Goal: Task Accomplishment & Management: Manage account settings

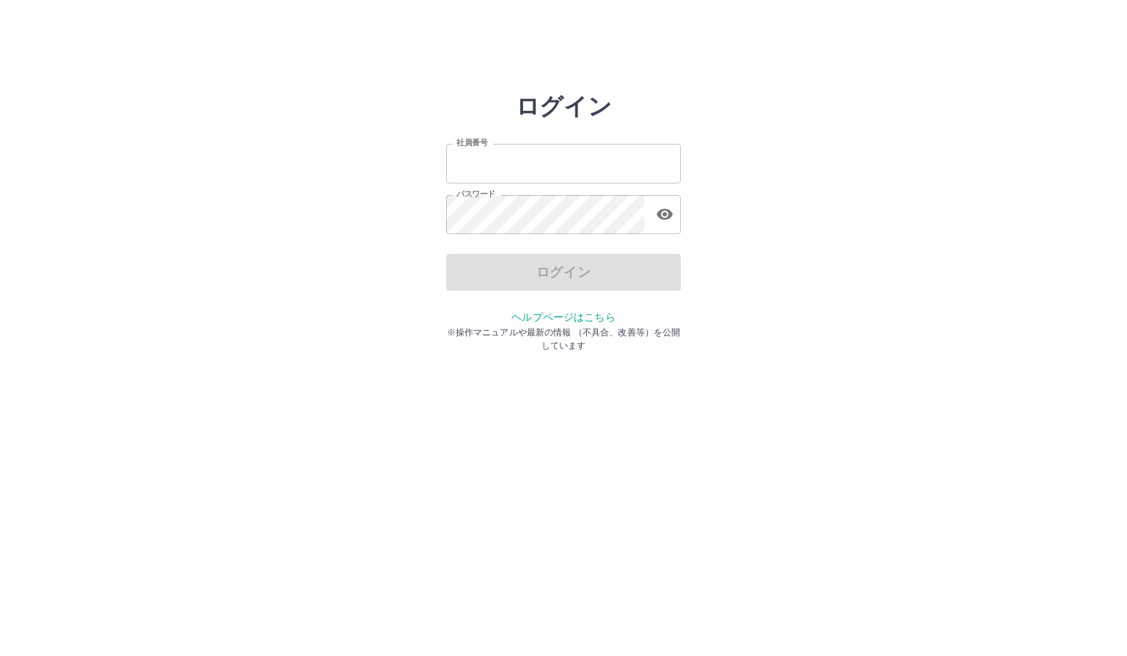
type input "*******"
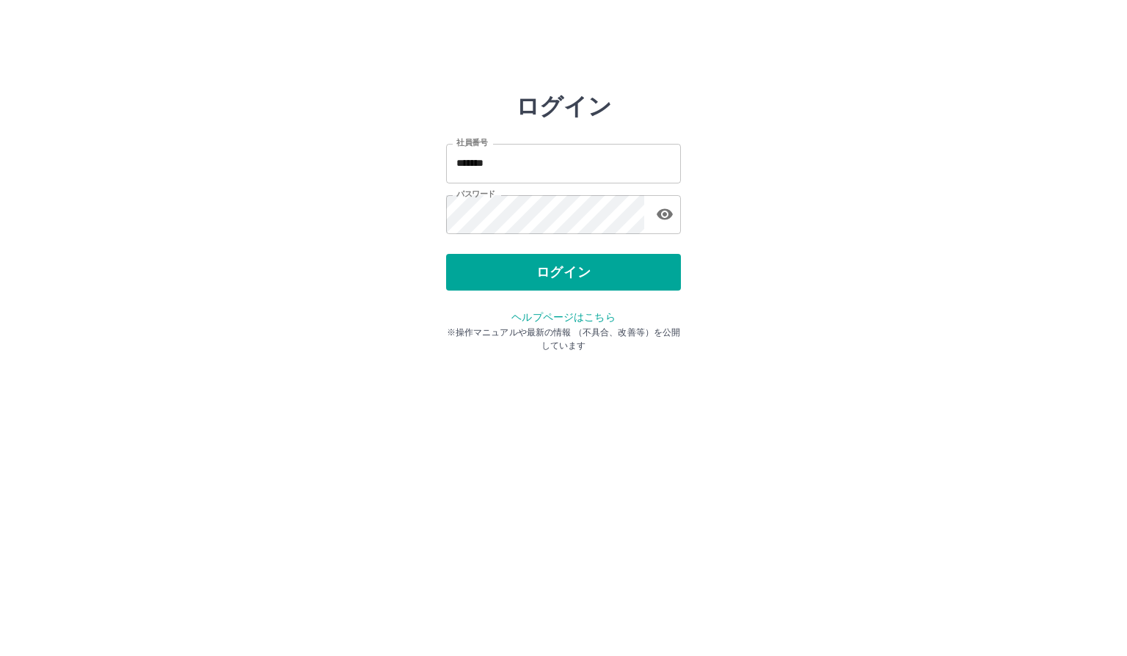
click at [742, 315] on div "ログイン 社員番号 ******* 社員番号 パスワード パスワード ログイン ヘルプページはこちら ※操作マニュアルや最新の情報 （不具合、改善等）を公開し…" at bounding box center [563, 209] width 880 height 235
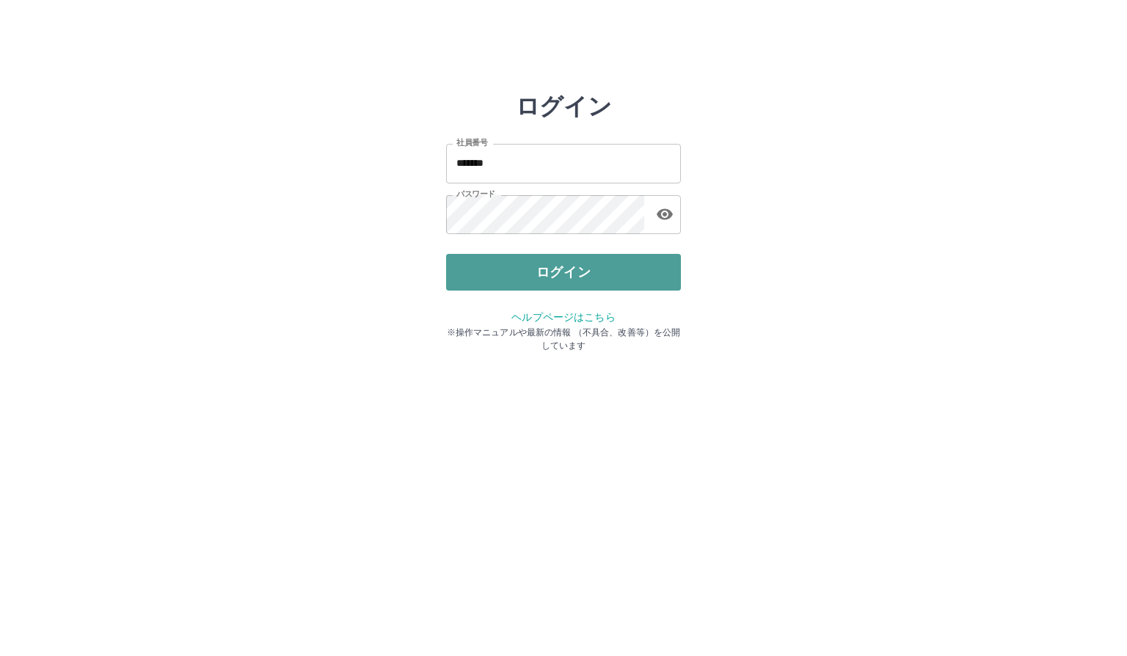
click at [623, 288] on button "ログイン" at bounding box center [563, 272] width 235 height 37
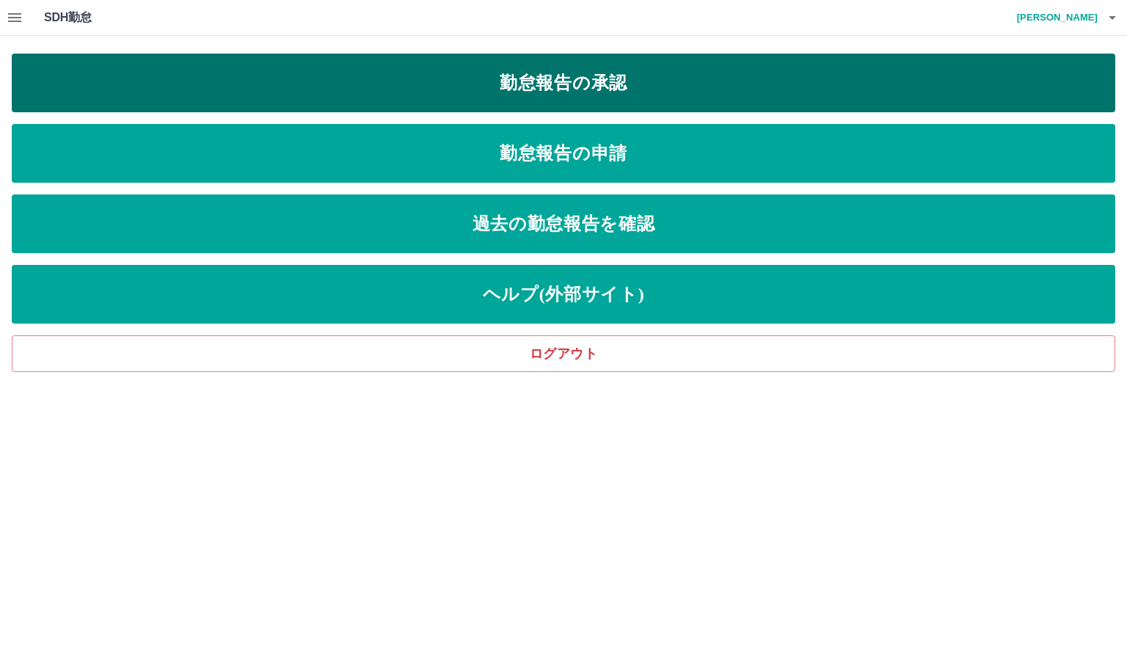
click at [640, 84] on link "勤怠報告の承認" at bounding box center [563, 83] width 1103 height 59
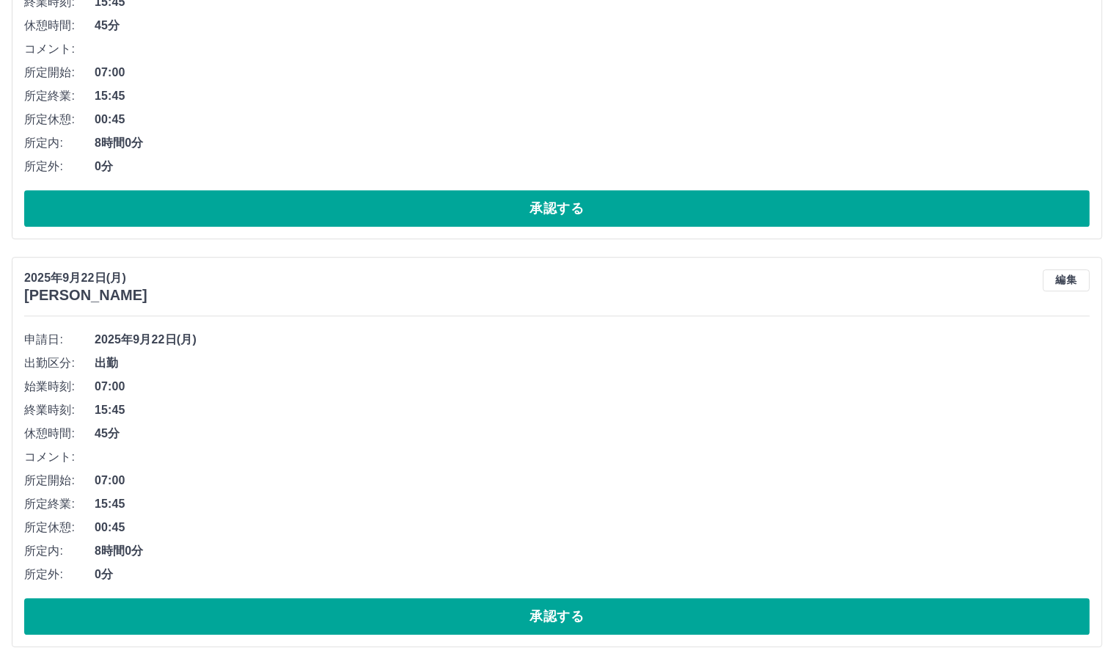
scroll to position [9762, 0]
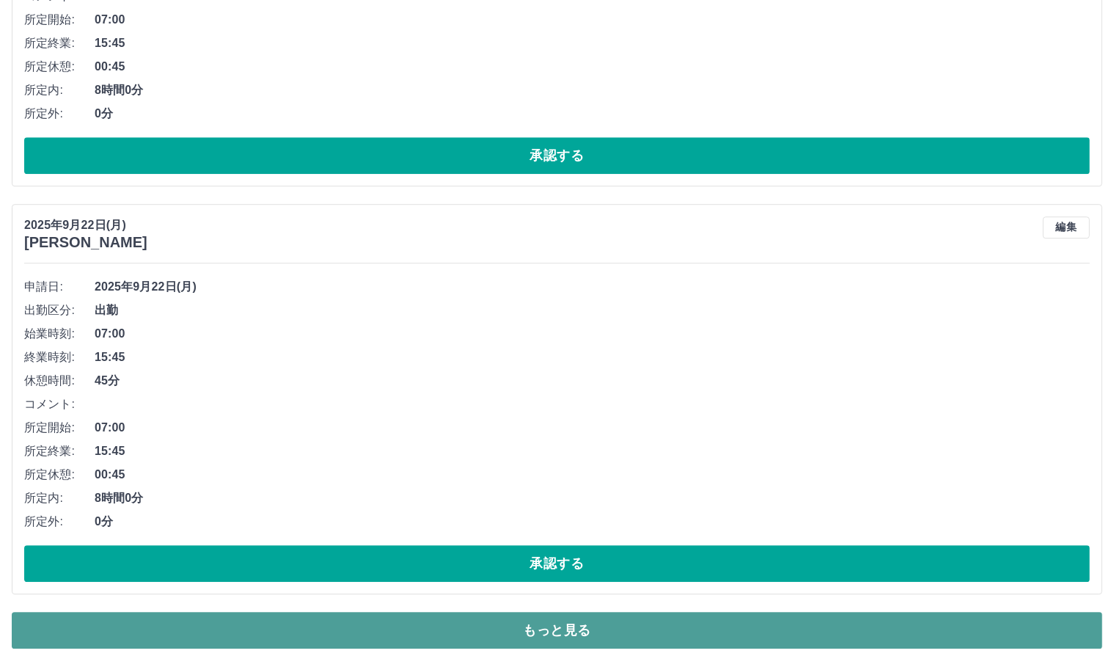
click at [396, 632] on button "もっと見る" at bounding box center [557, 630] width 1091 height 37
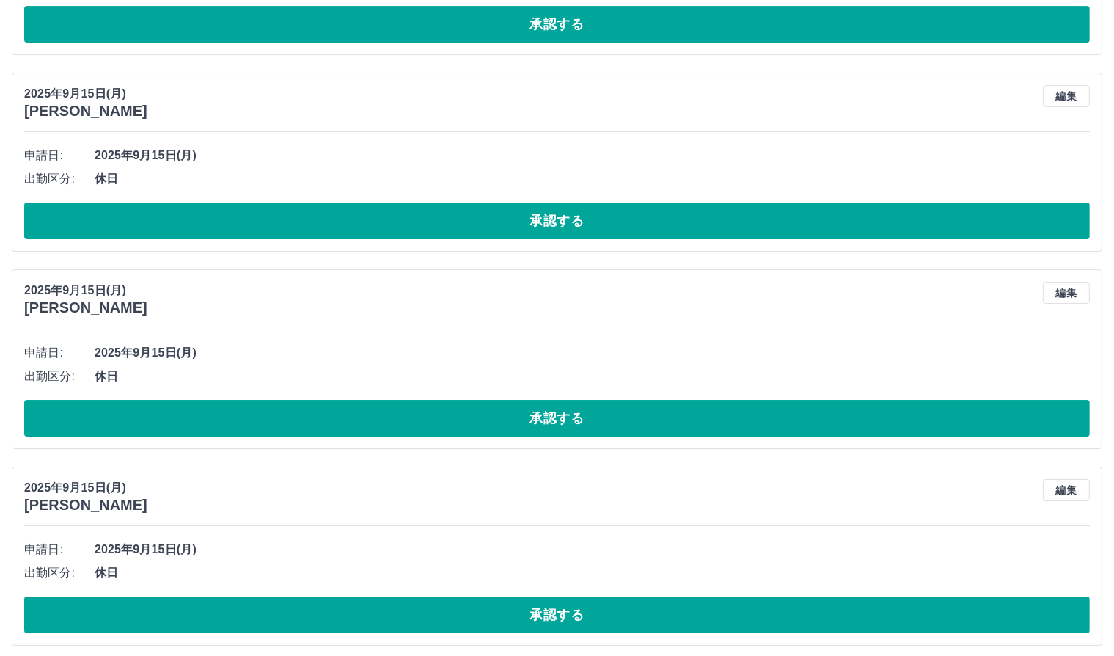
scroll to position [16151, 0]
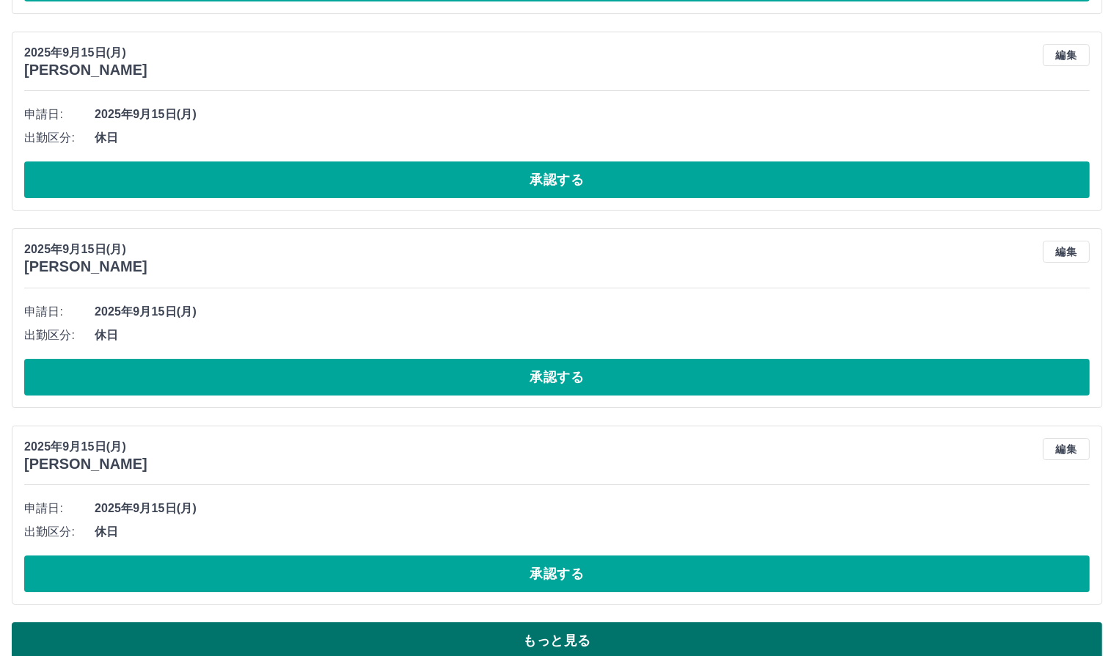
click at [568, 629] on button "もっと見る" at bounding box center [557, 640] width 1091 height 37
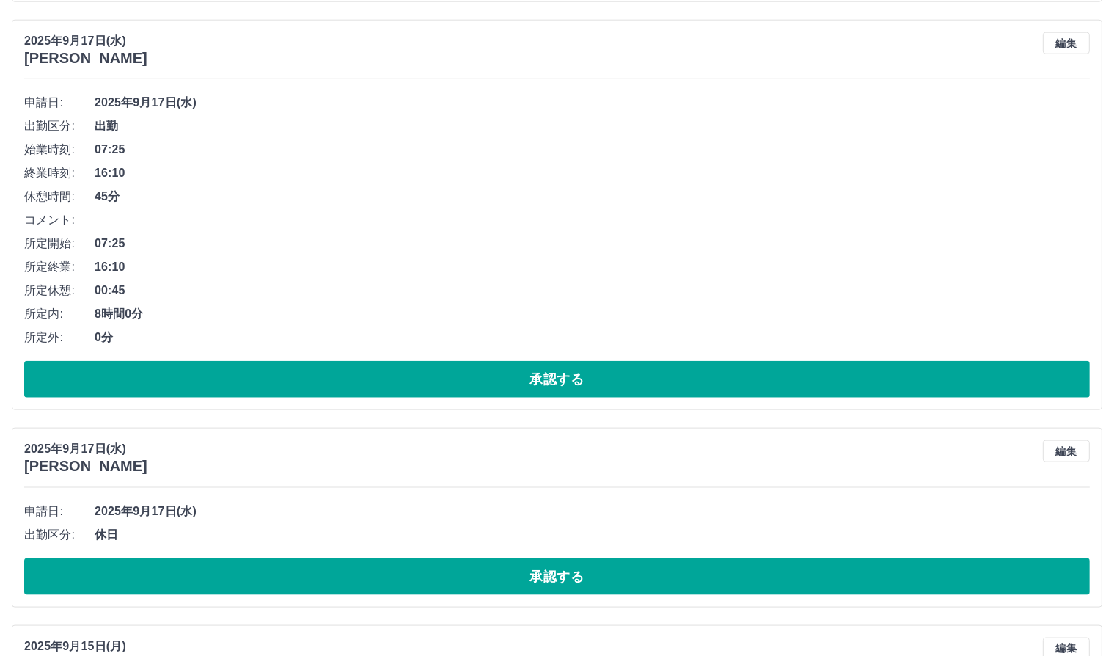
scroll to position [12777, 0]
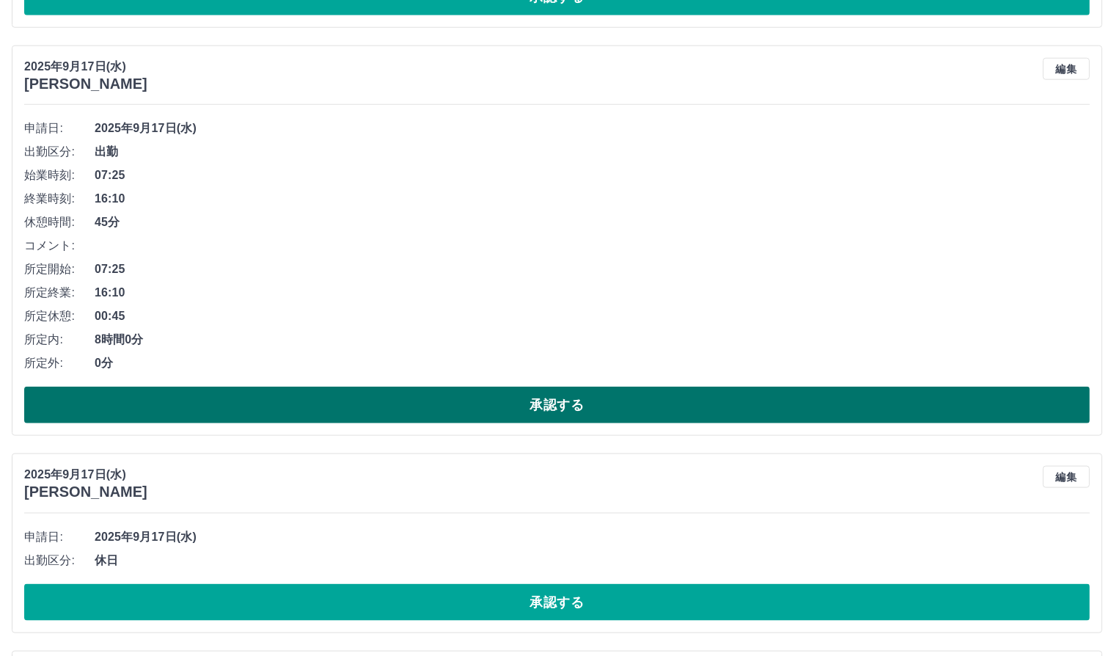
click at [564, 396] on button "承認する" at bounding box center [557, 405] width 1066 height 37
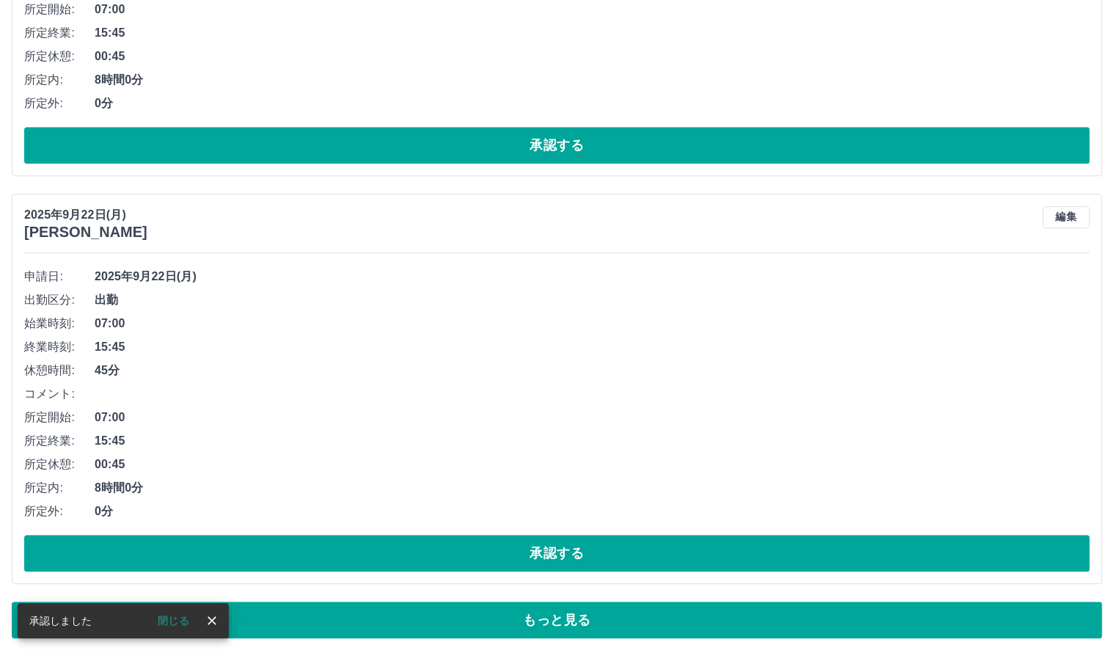
scroll to position [9762, 0]
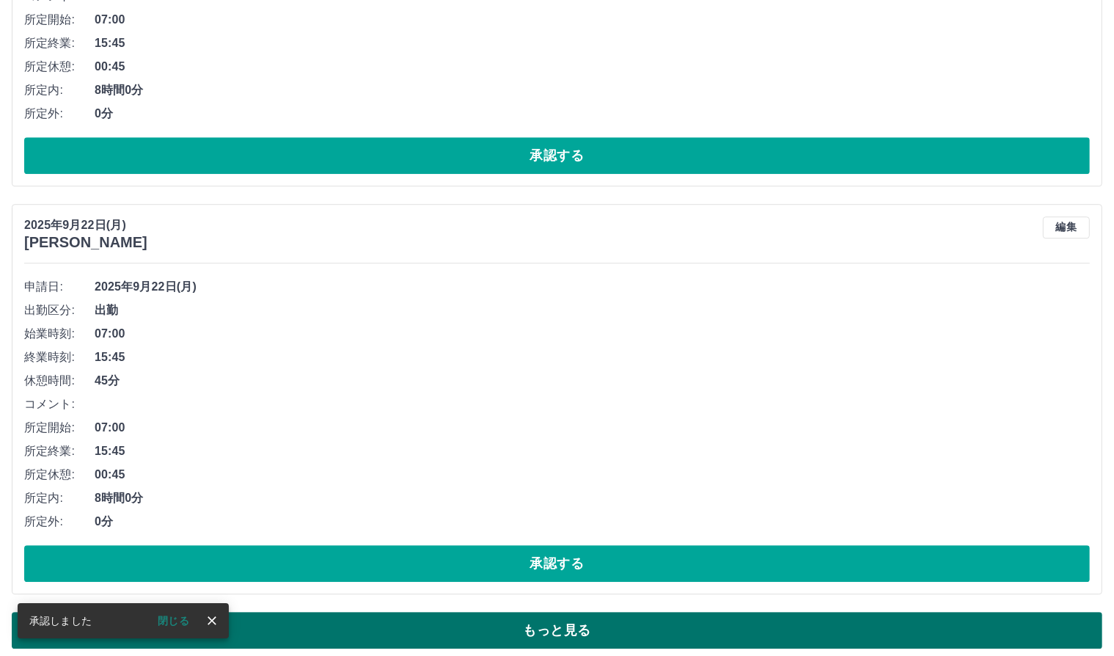
click at [508, 616] on button "もっと見る" at bounding box center [557, 630] width 1091 height 37
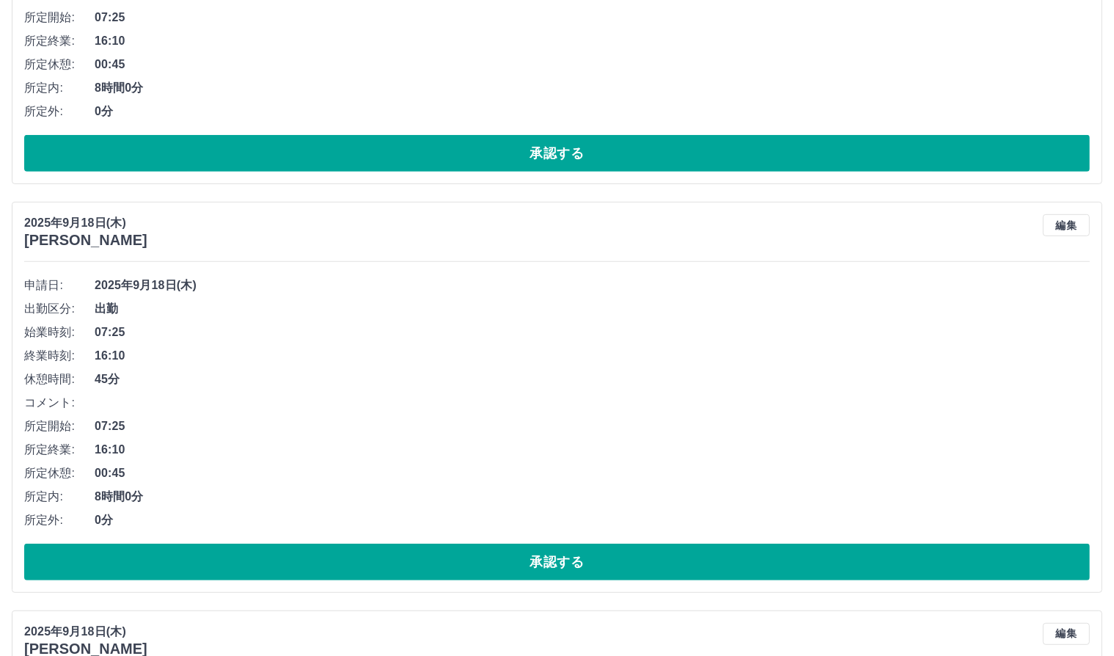
scroll to position [11816, 0]
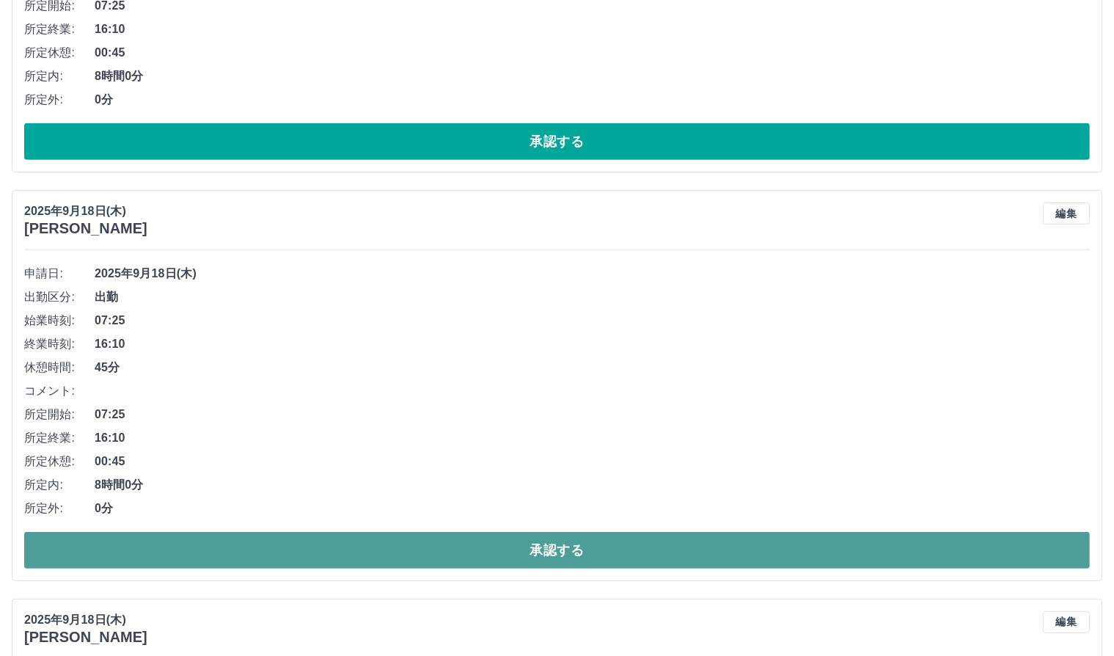
click at [464, 546] on button "承認する" at bounding box center [557, 550] width 1066 height 37
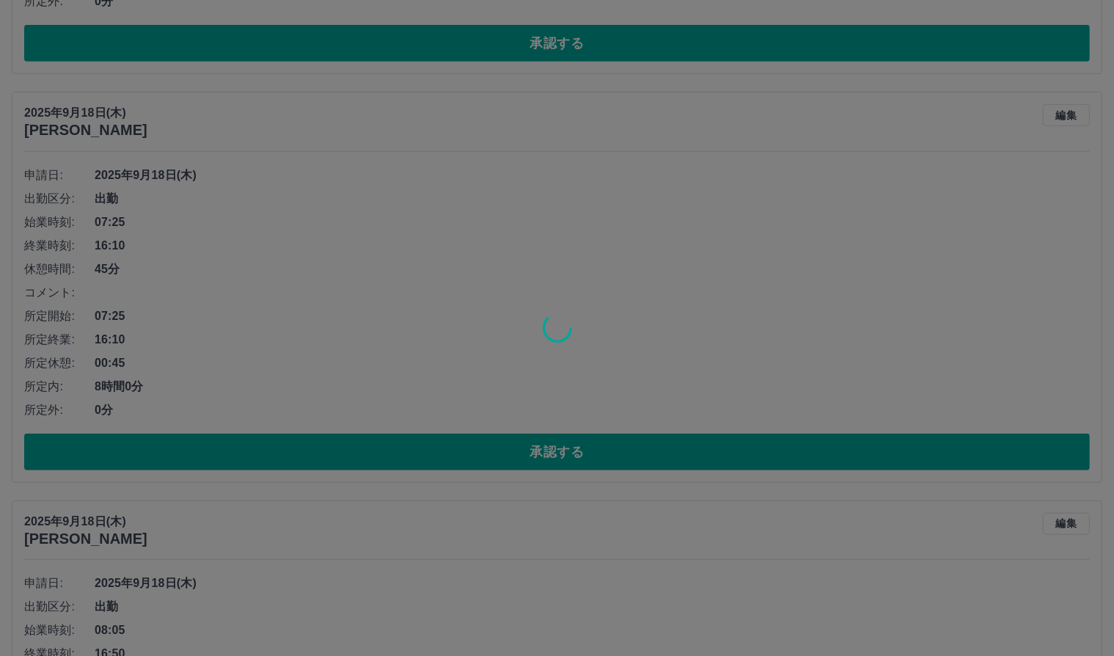
scroll to position [9762, 0]
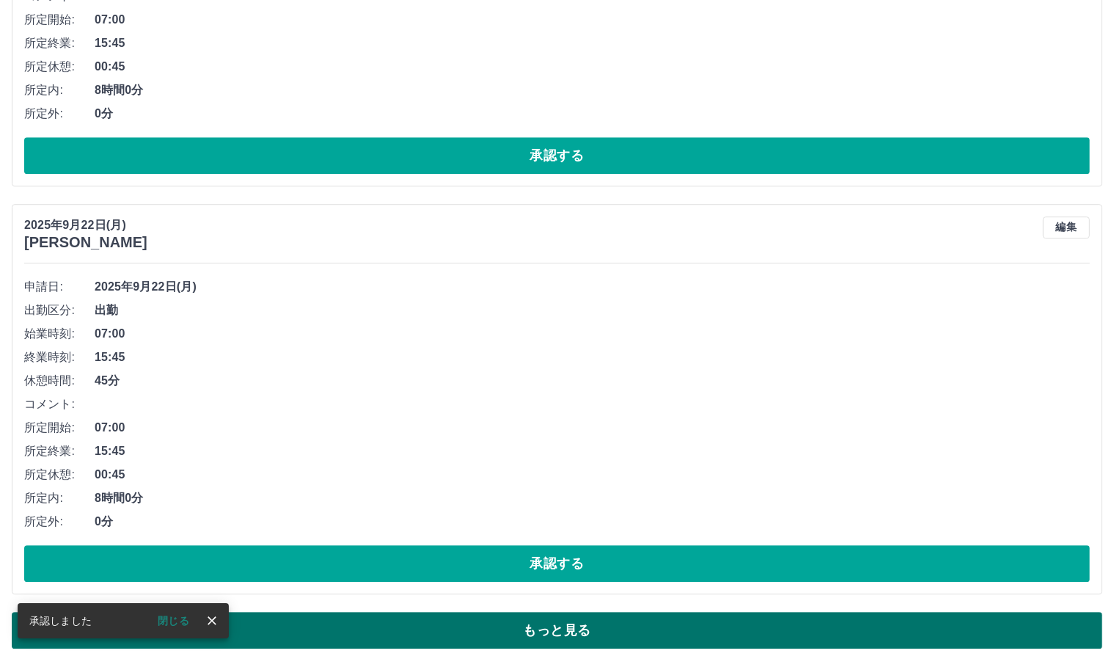
click at [464, 612] on button "もっと見る" at bounding box center [557, 630] width 1091 height 37
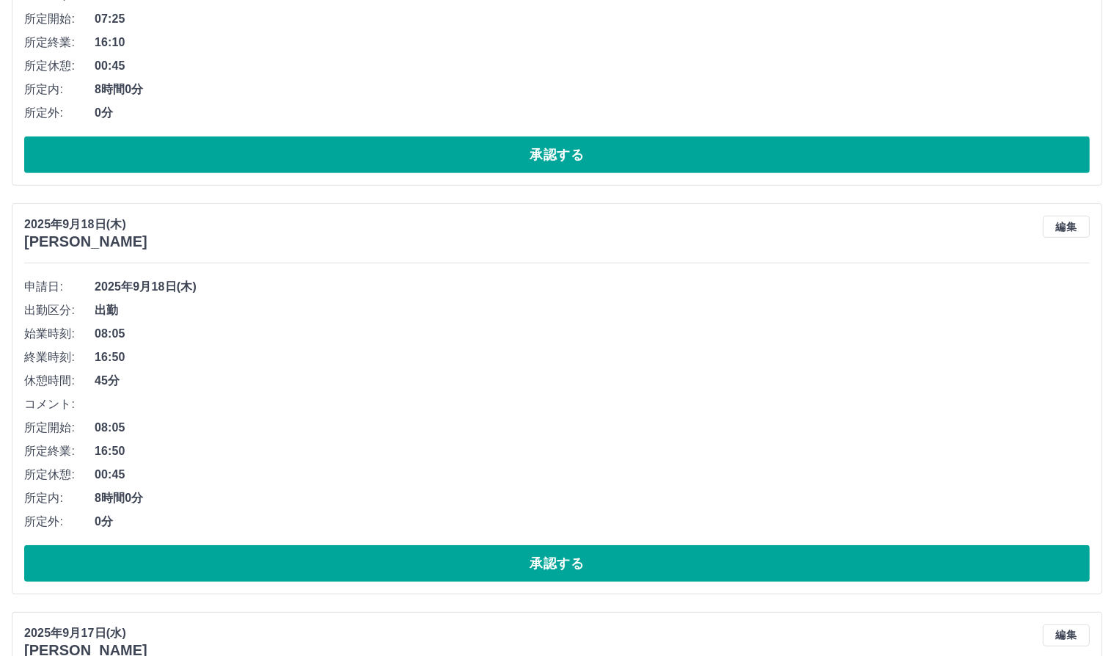
scroll to position [11816, 0]
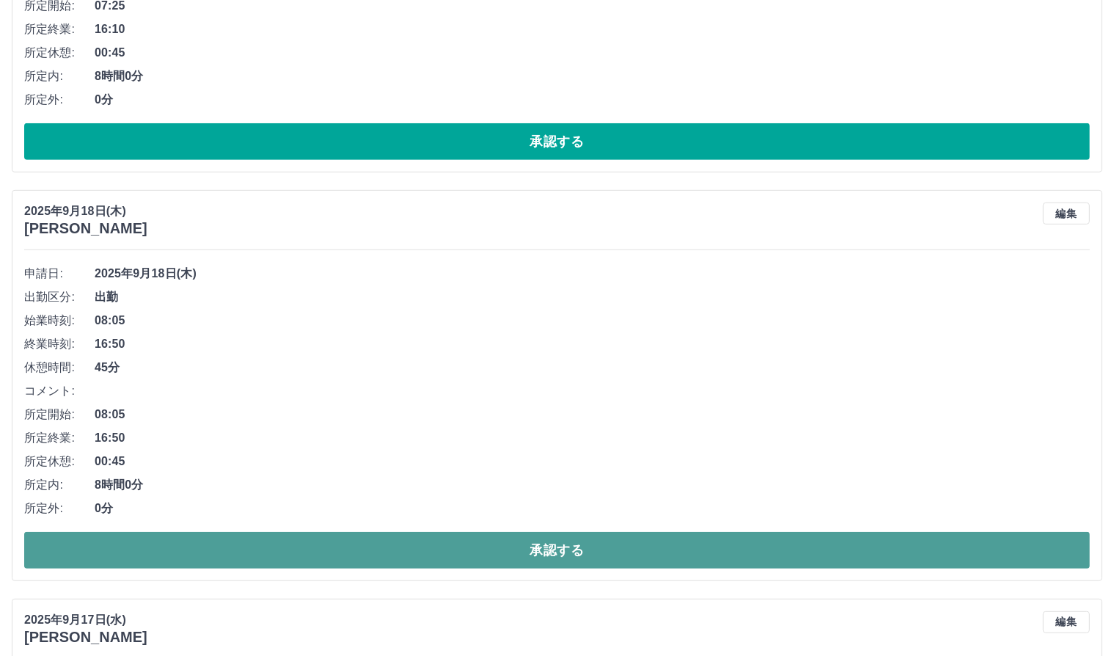
click at [487, 532] on button "承認する" at bounding box center [557, 550] width 1066 height 37
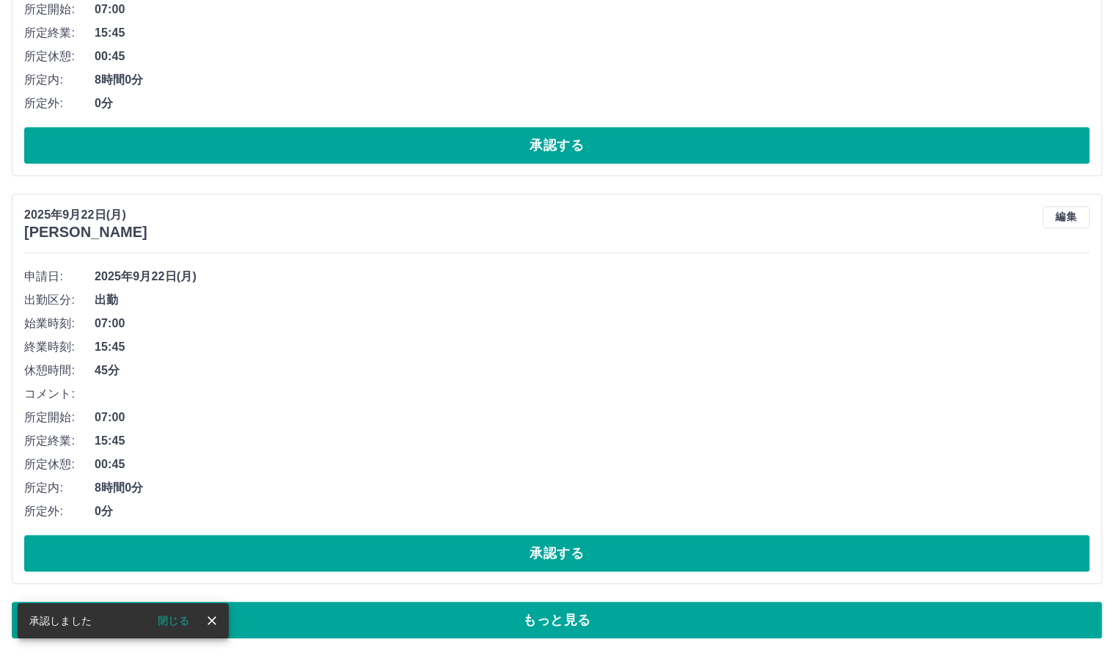
scroll to position [9762, 0]
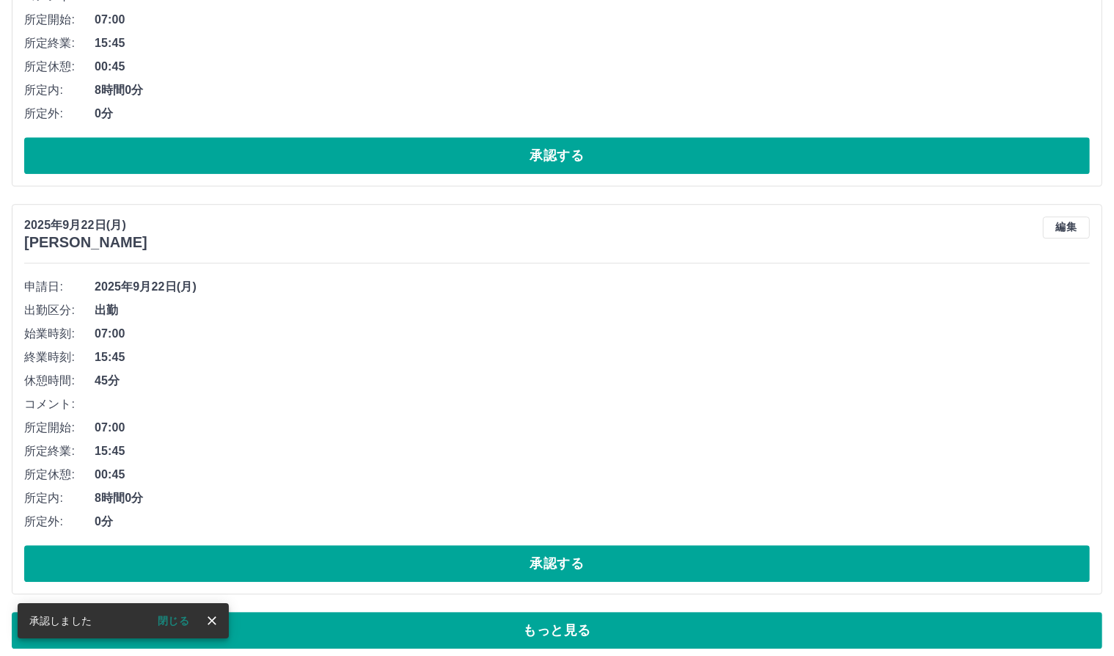
click at [415, 626] on button "もっと見る" at bounding box center [557, 630] width 1091 height 37
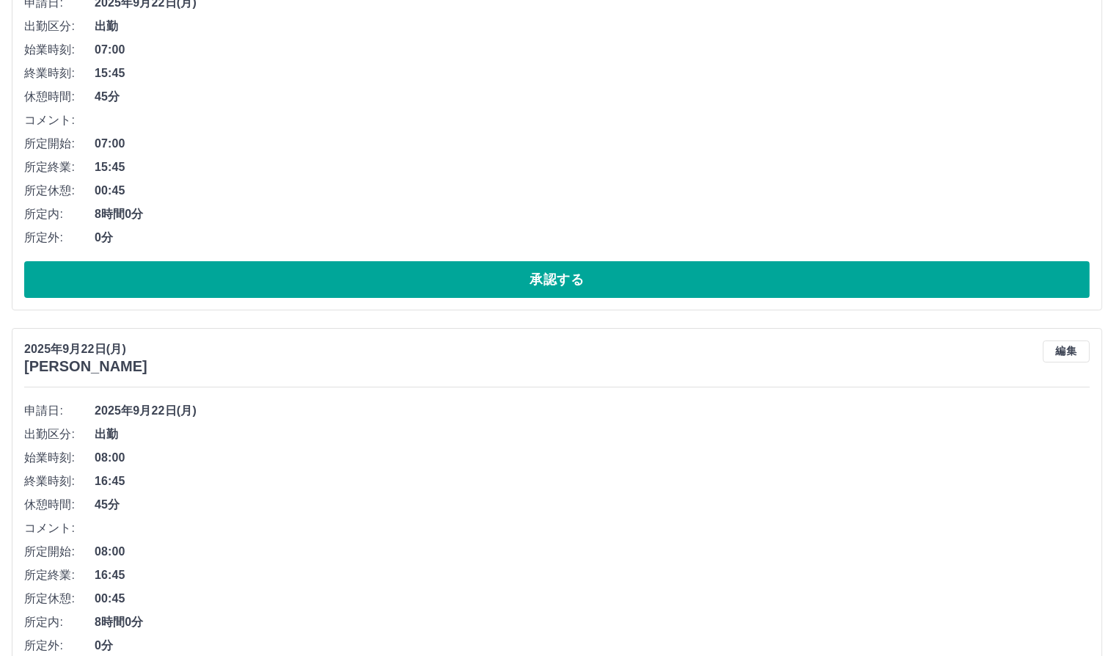
scroll to position [11376, 0]
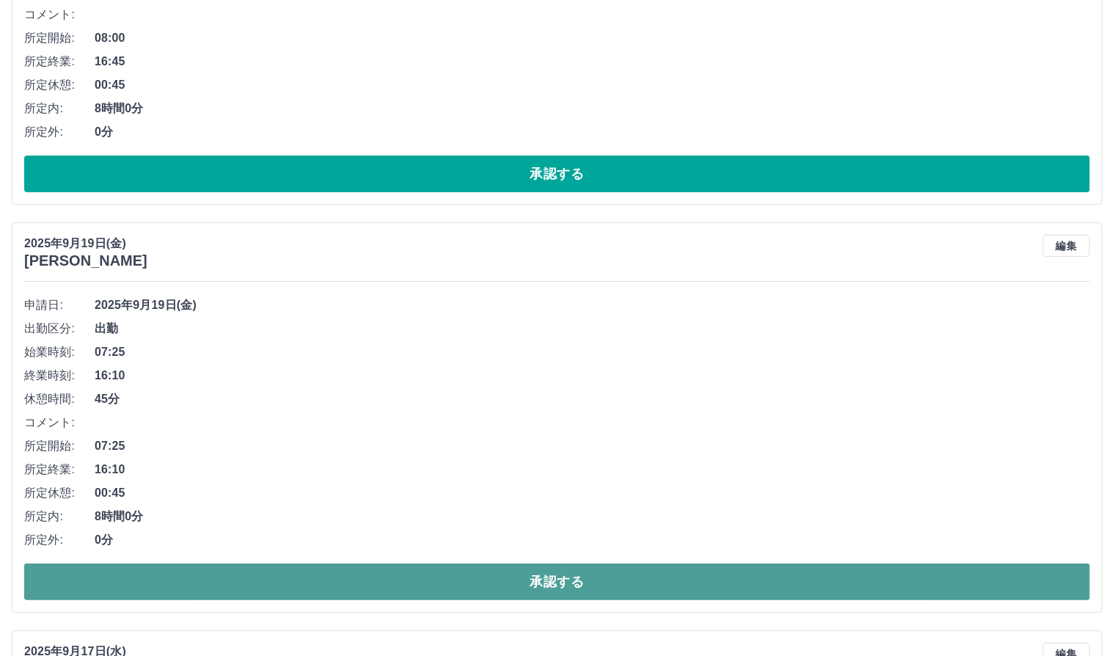
click at [508, 563] on button "承認する" at bounding box center [557, 581] width 1066 height 37
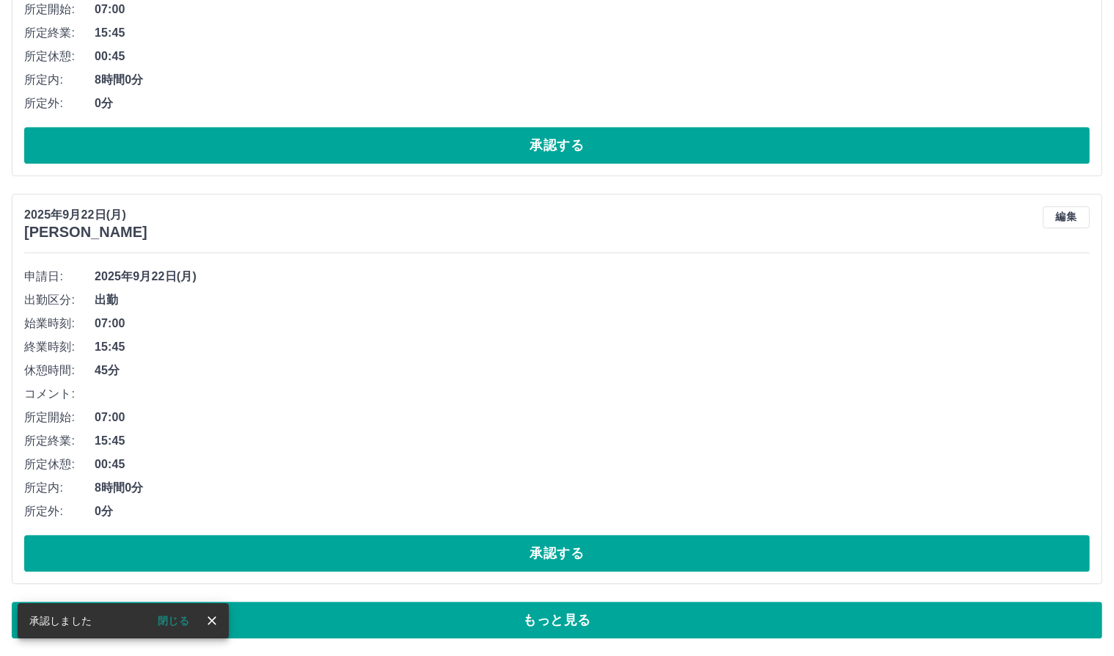
scroll to position [9762, 0]
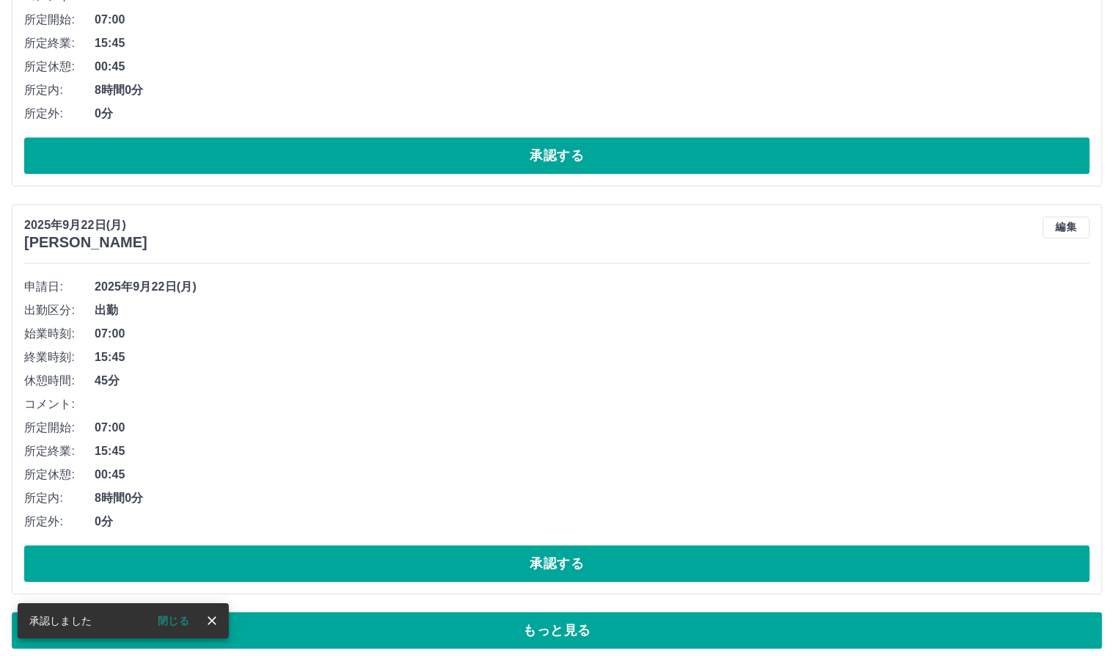
click at [484, 620] on button "もっと見る" at bounding box center [557, 630] width 1091 height 37
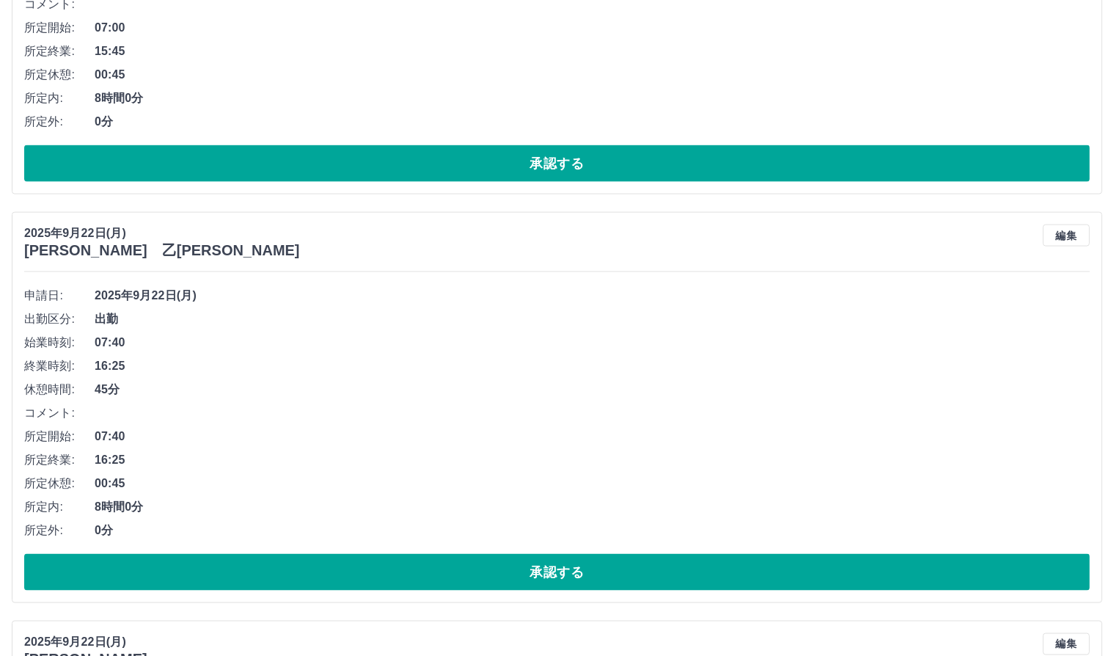
scroll to position [2134, 0]
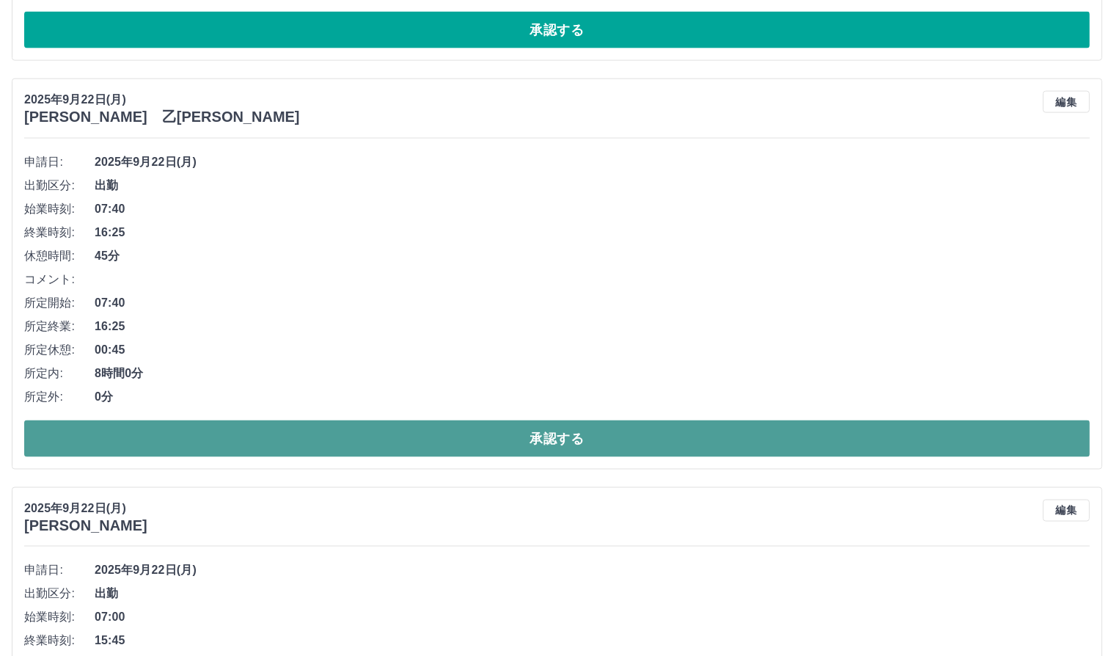
click at [612, 433] on button "承認する" at bounding box center [557, 438] width 1066 height 37
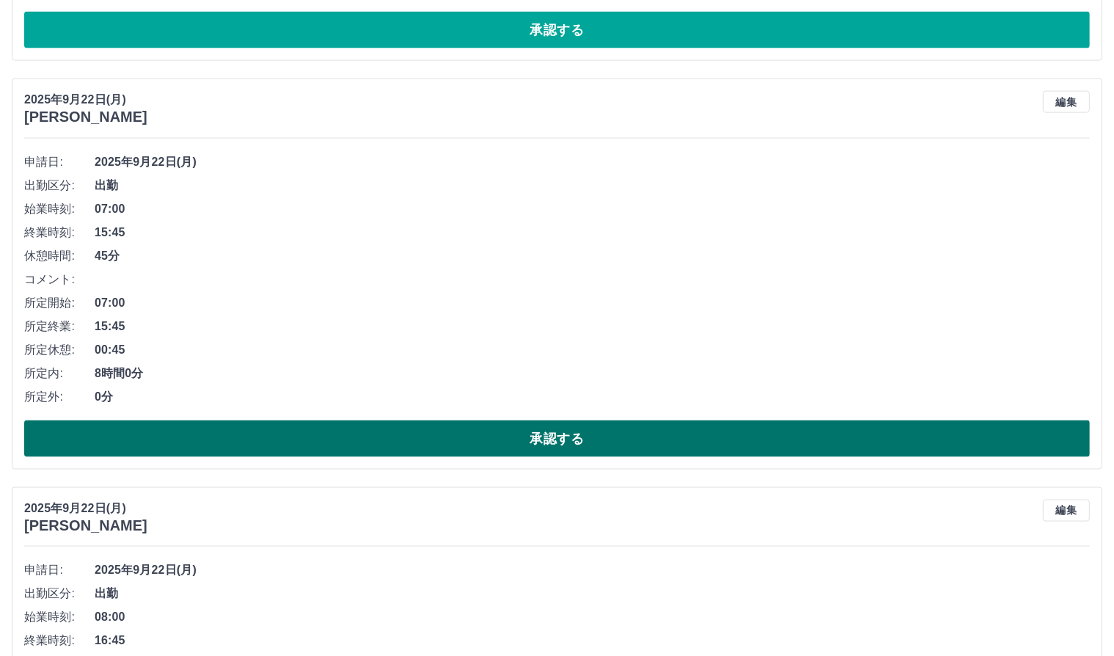
click at [608, 442] on button "承認する" at bounding box center [557, 438] width 1066 height 37
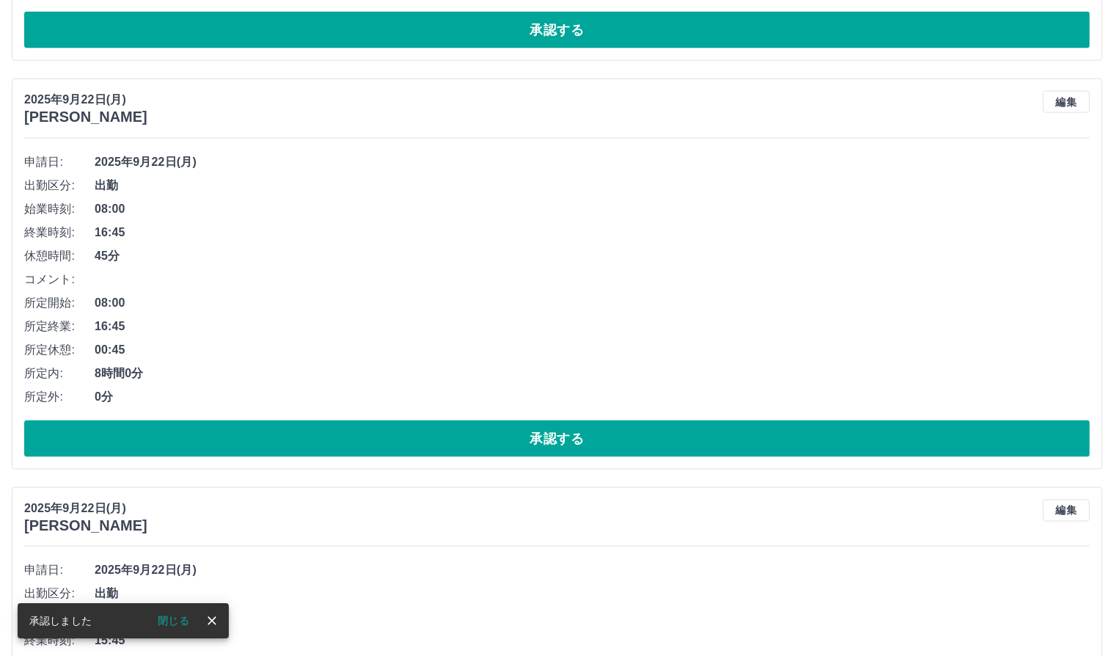
click at [608, 442] on button "承認する" at bounding box center [557, 438] width 1066 height 37
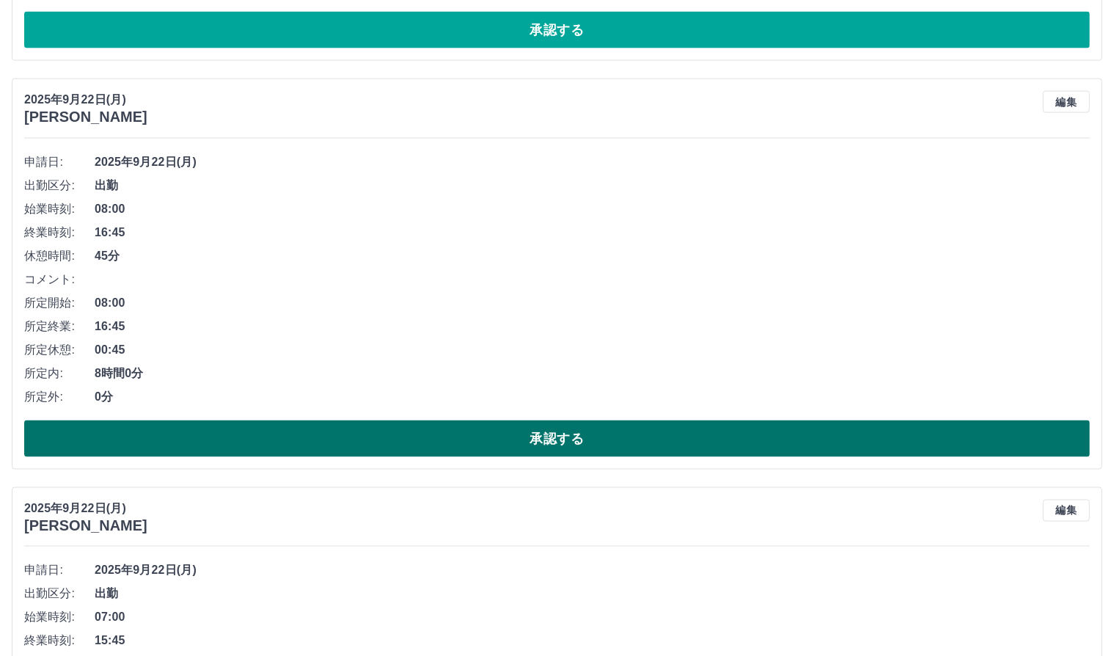
click at [609, 442] on button "承認する" at bounding box center [557, 438] width 1066 height 37
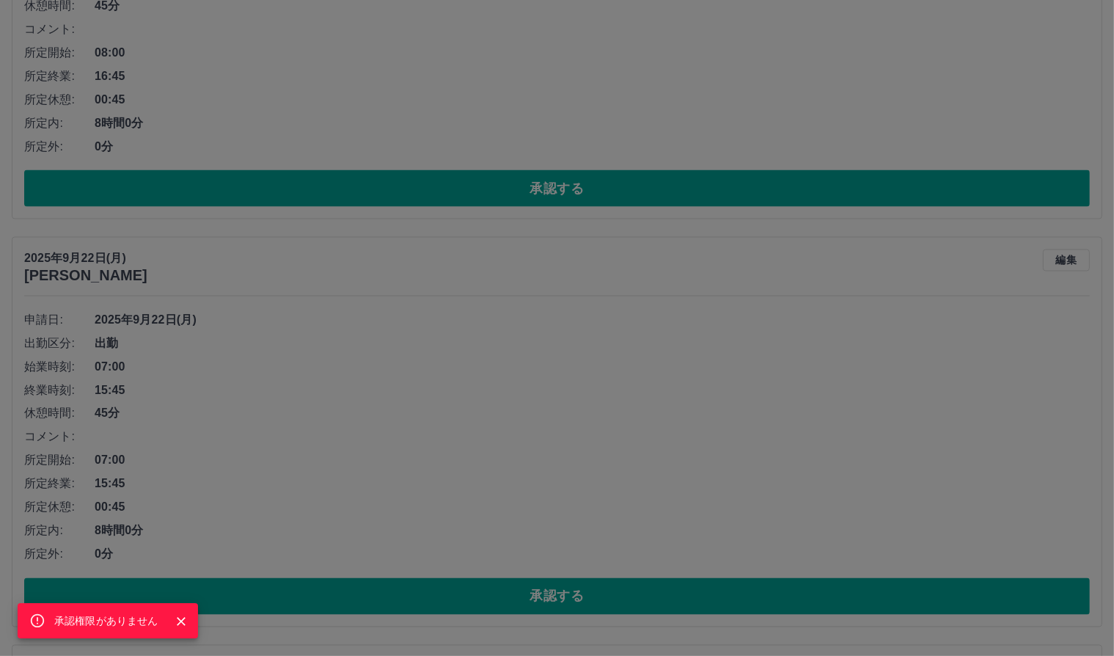
scroll to position [2428, 0]
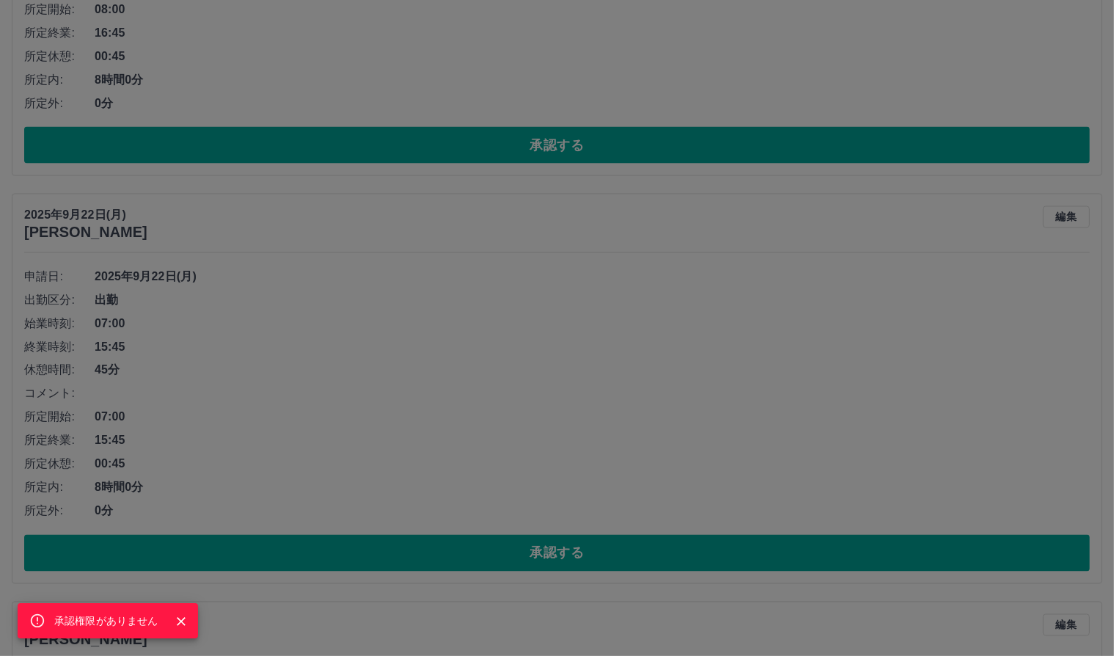
click at [560, 505] on div "承認権限がありません" at bounding box center [557, 328] width 1114 height 656
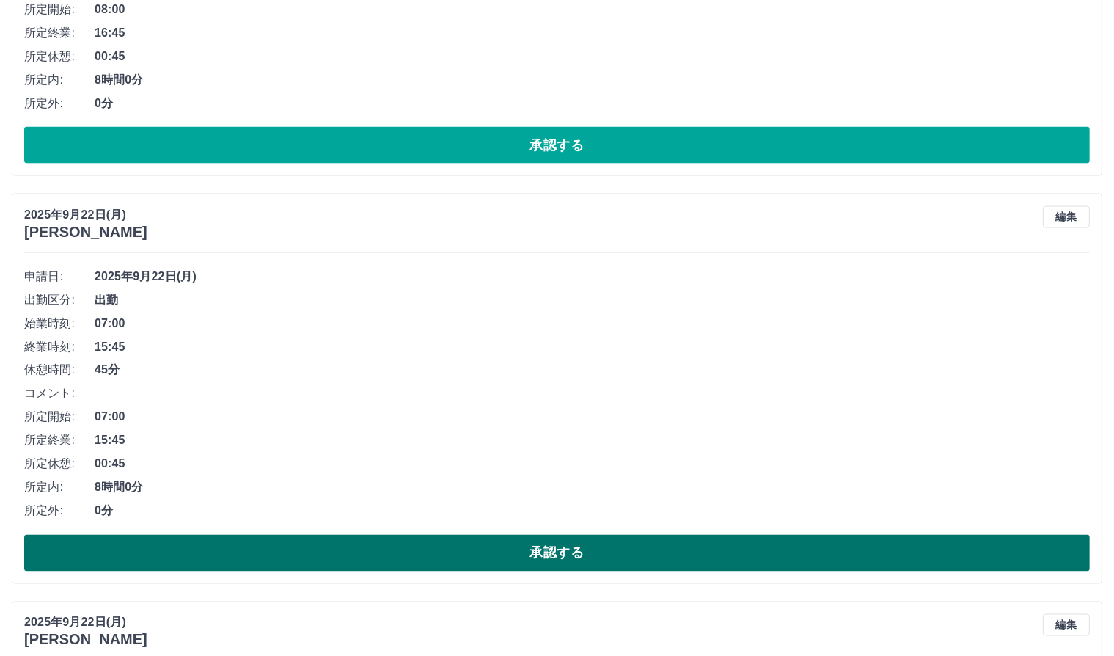
click at [537, 555] on button "承認する" at bounding box center [557, 553] width 1066 height 37
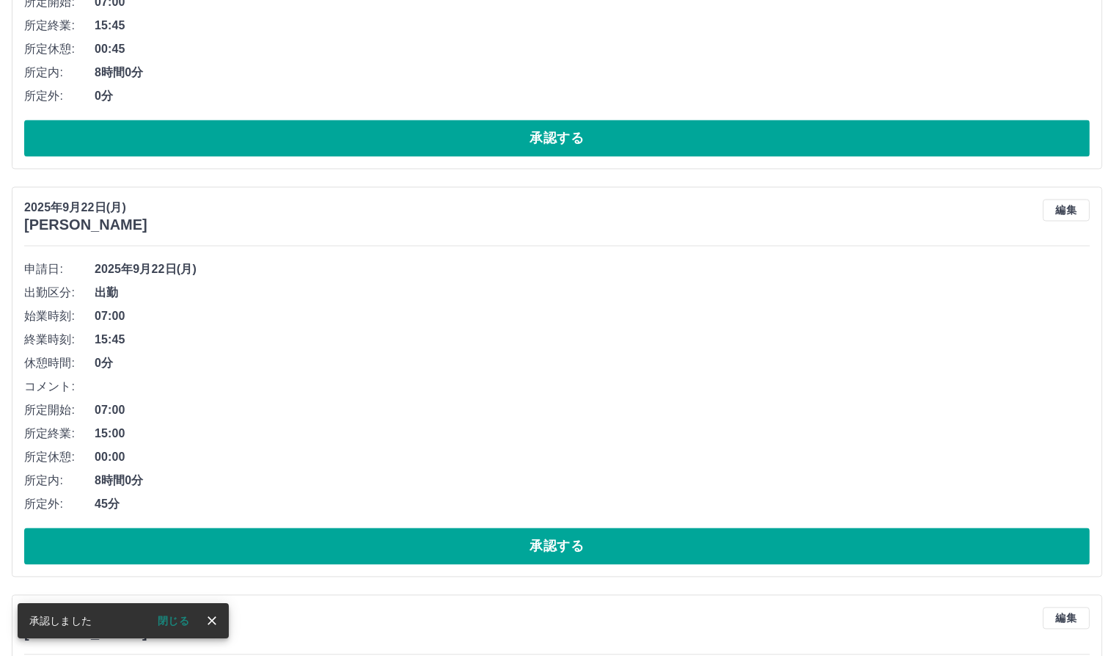
scroll to position [2868, 0]
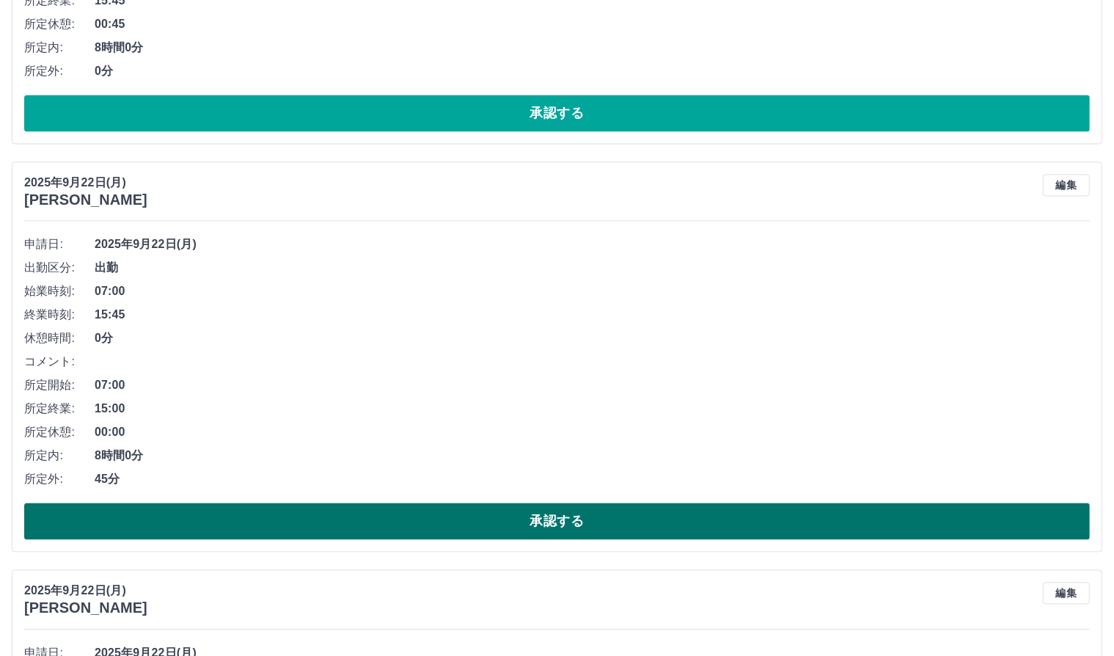
click at [604, 527] on button "承認する" at bounding box center [557, 520] width 1066 height 37
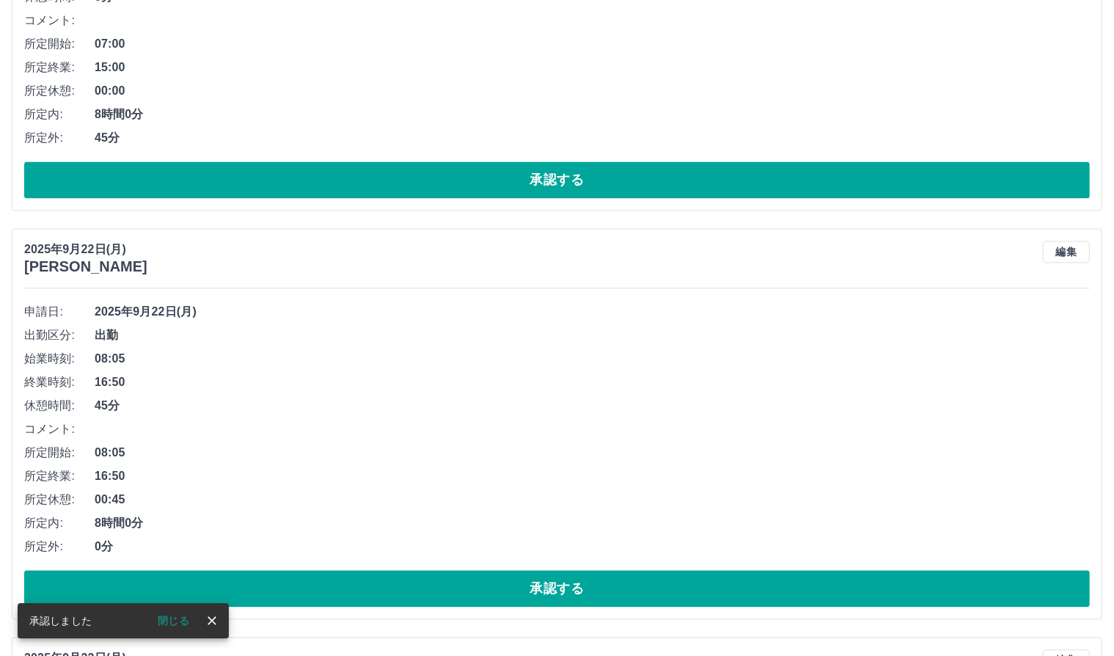
scroll to position [3235, 0]
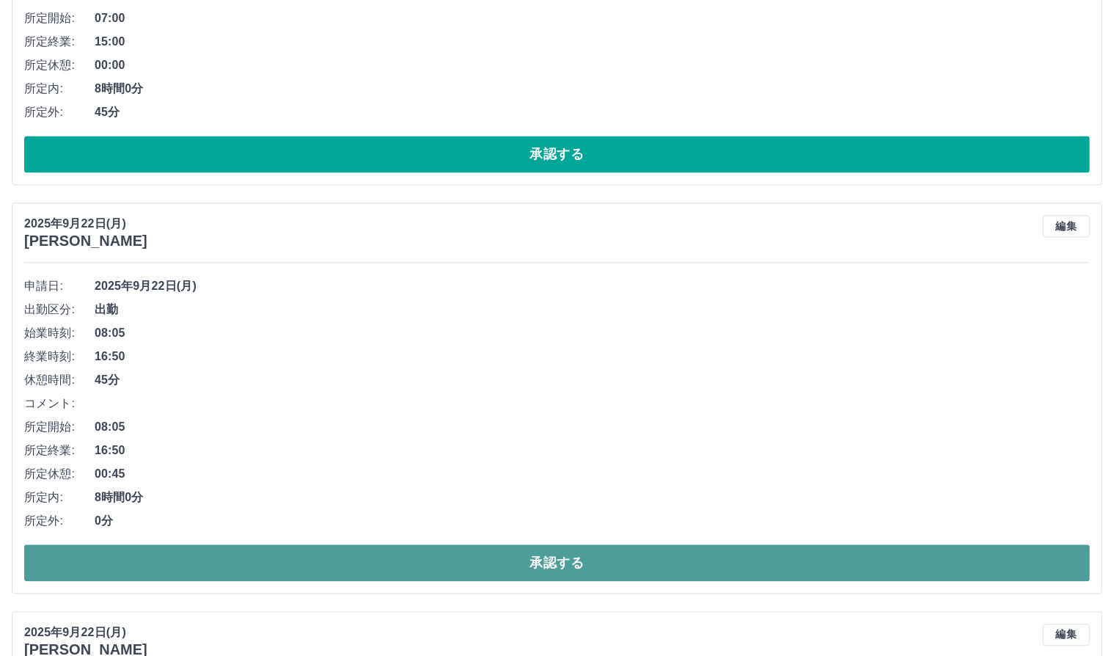
click at [329, 560] on button "承認する" at bounding box center [557, 562] width 1066 height 37
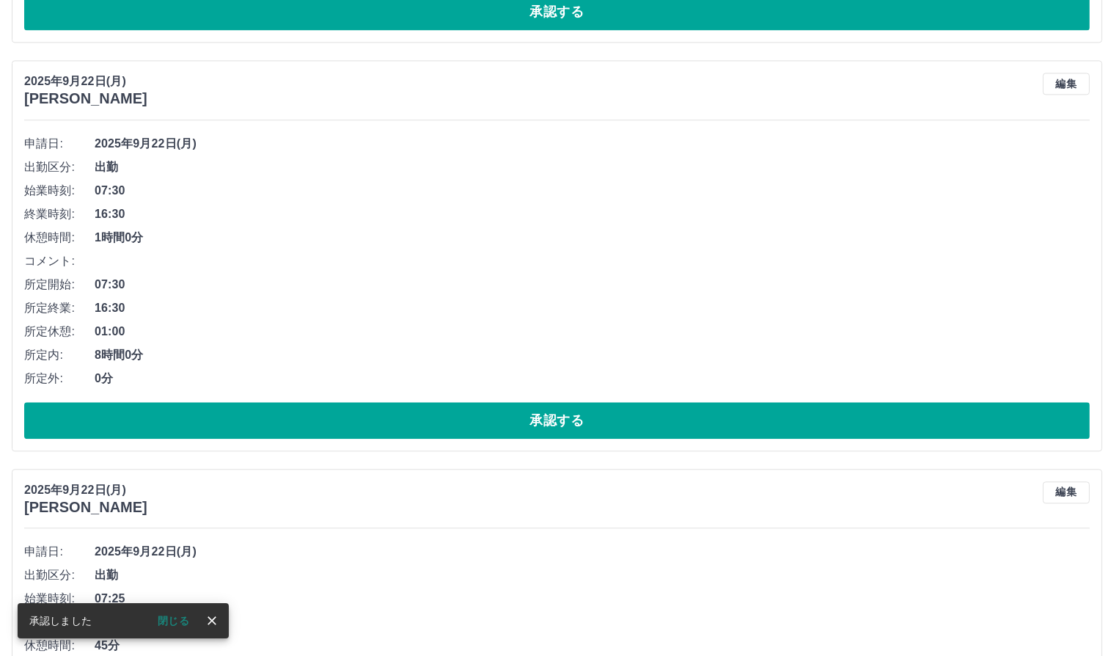
scroll to position [3381, 0]
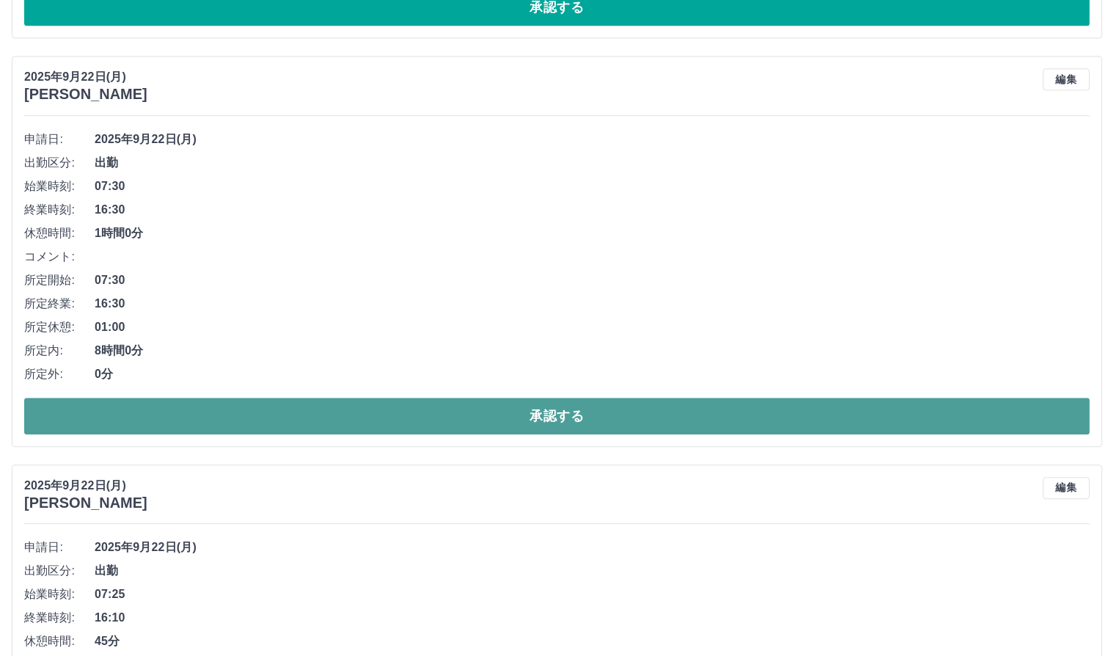
click at [560, 421] on button "承認する" at bounding box center [557, 416] width 1066 height 37
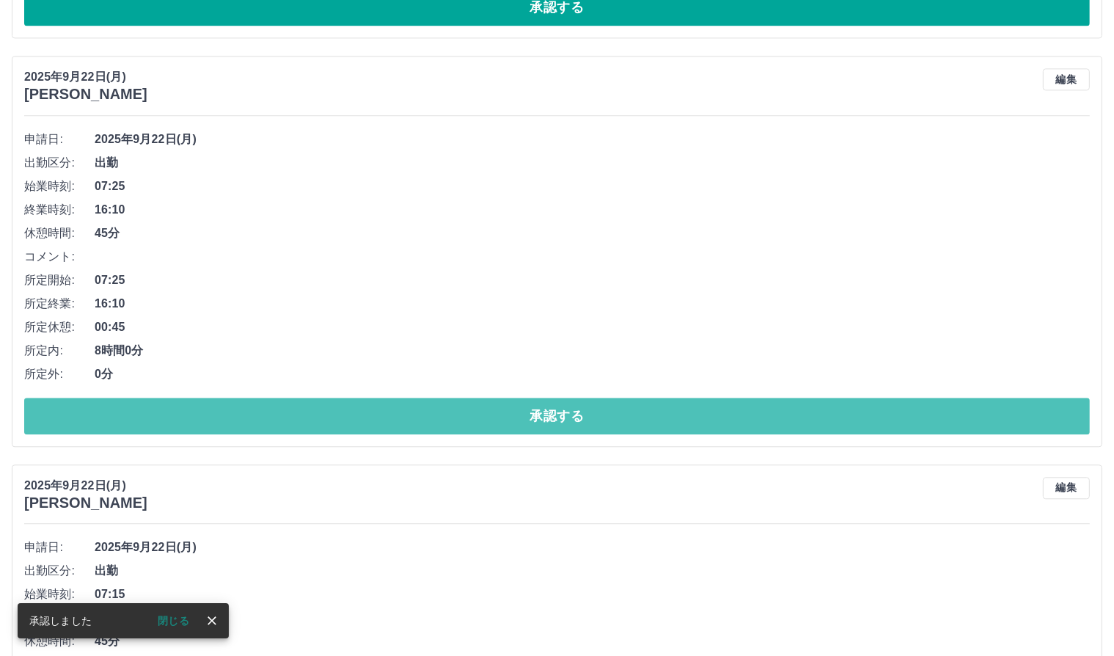
click at [560, 421] on button "承認する" at bounding box center [557, 416] width 1066 height 37
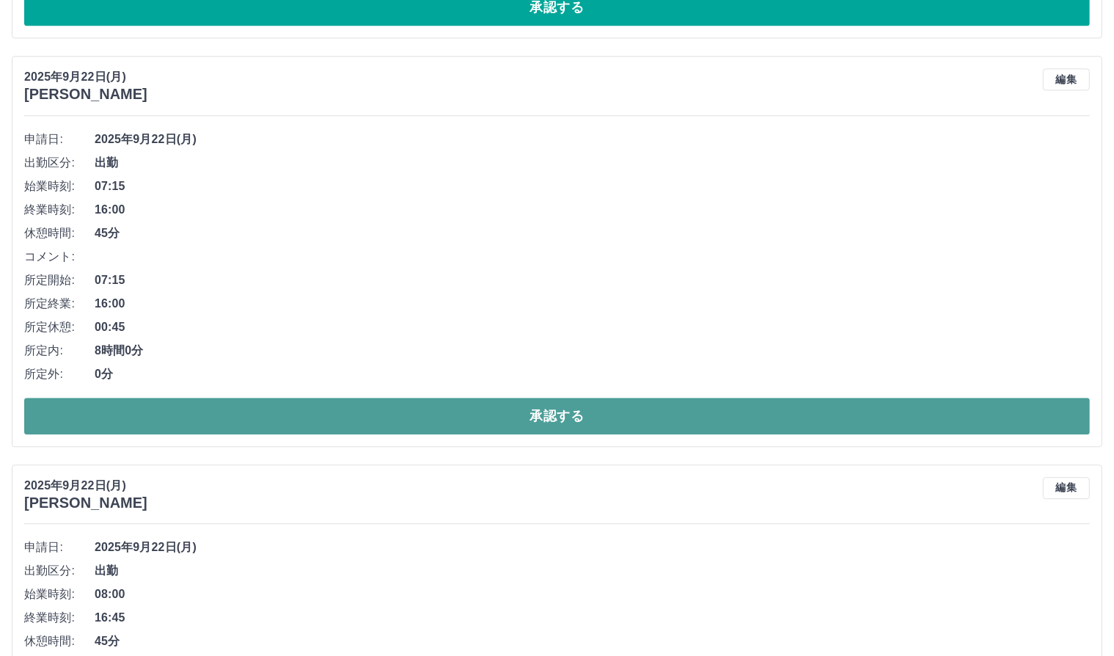
click at [535, 412] on button "承認する" at bounding box center [557, 416] width 1066 height 37
click at [566, 420] on button "承認する" at bounding box center [557, 416] width 1066 height 37
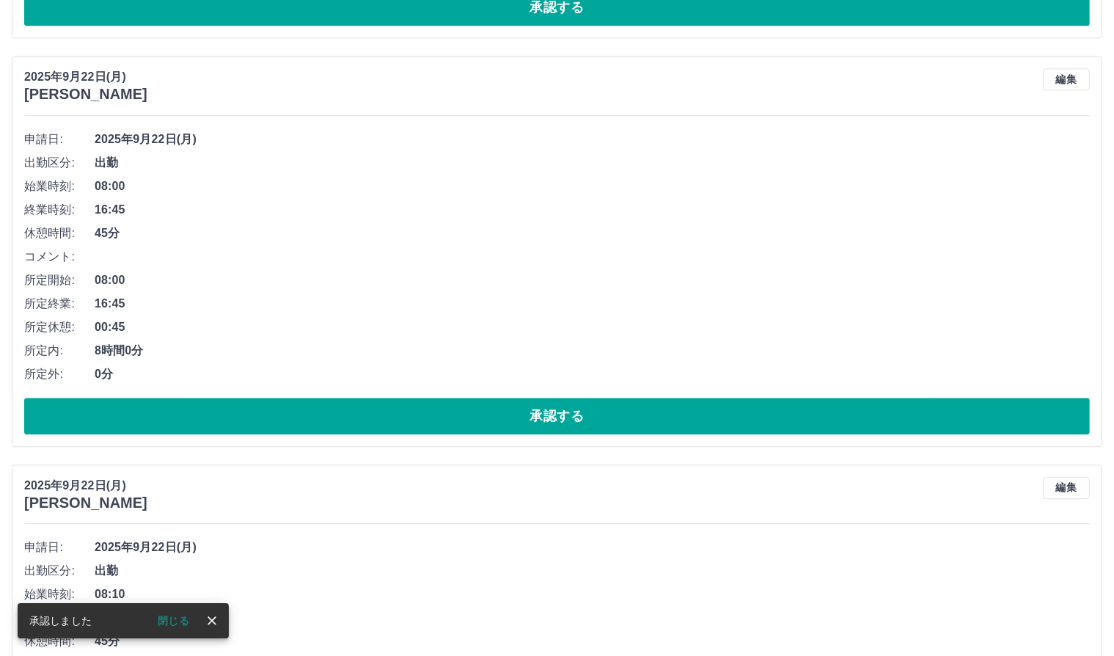
click at [566, 420] on button "承認する" at bounding box center [557, 416] width 1066 height 37
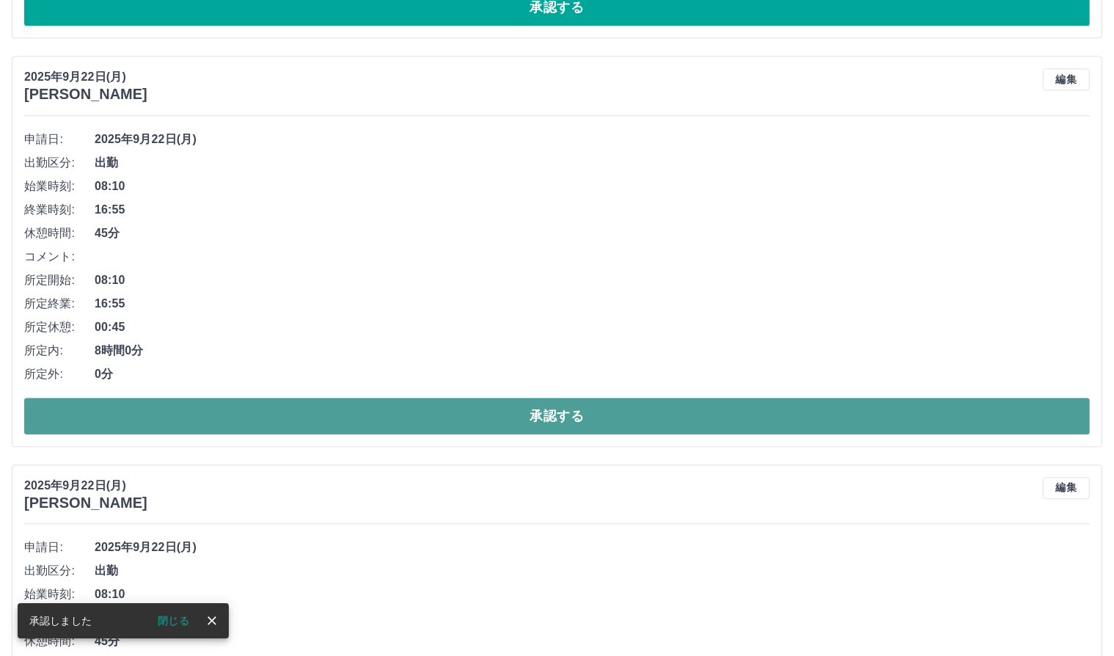
click at [563, 420] on button "承認する" at bounding box center [557, 416] width 1066 height 37
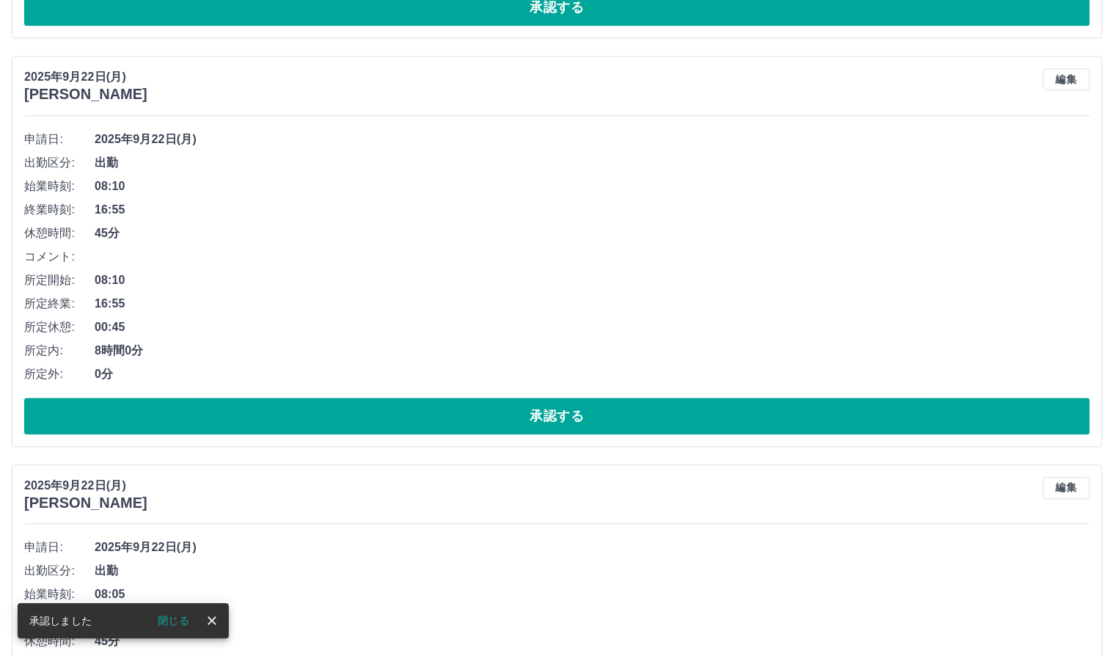
click at [563, 420] on button "承認する" at bounding box center [557, 416] width 1066 height 37
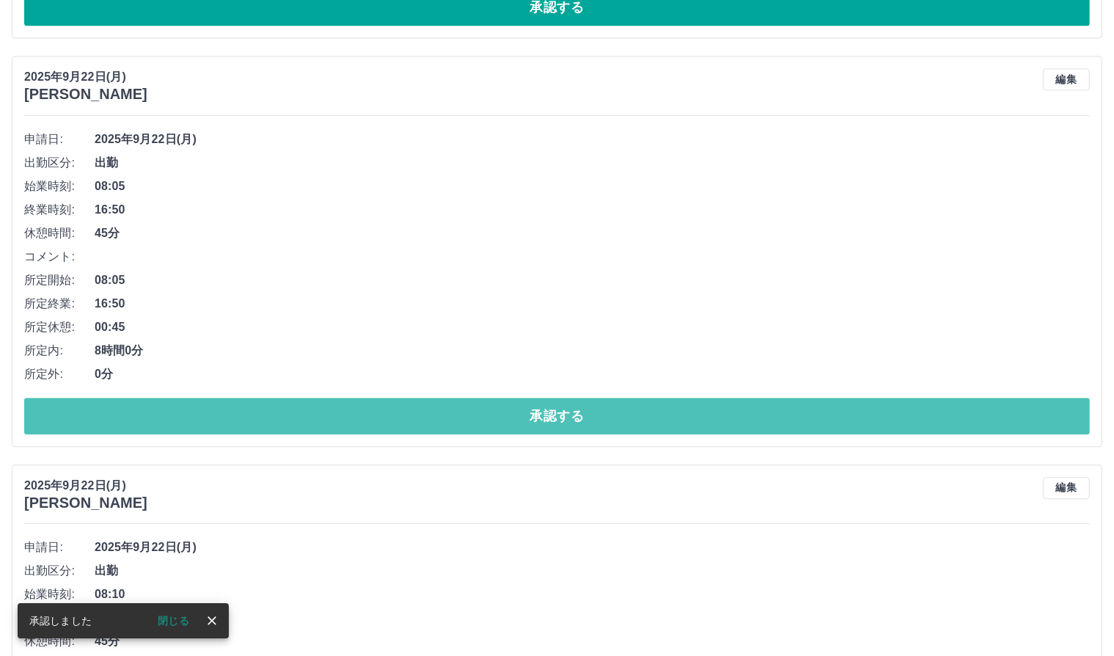
click at [563, 420] on button "承認する" at bounding box center [557, 416] width 1066 height 37
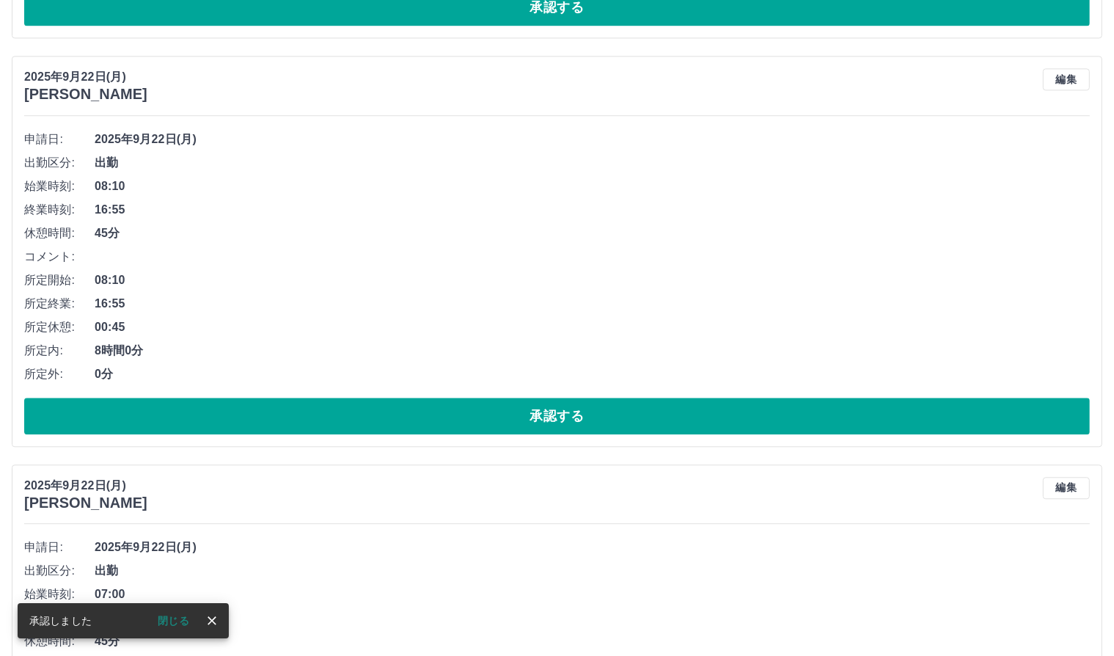
click at [566, 417] on button "承認する" at bounding box center [557, 416] width 1066 height 37
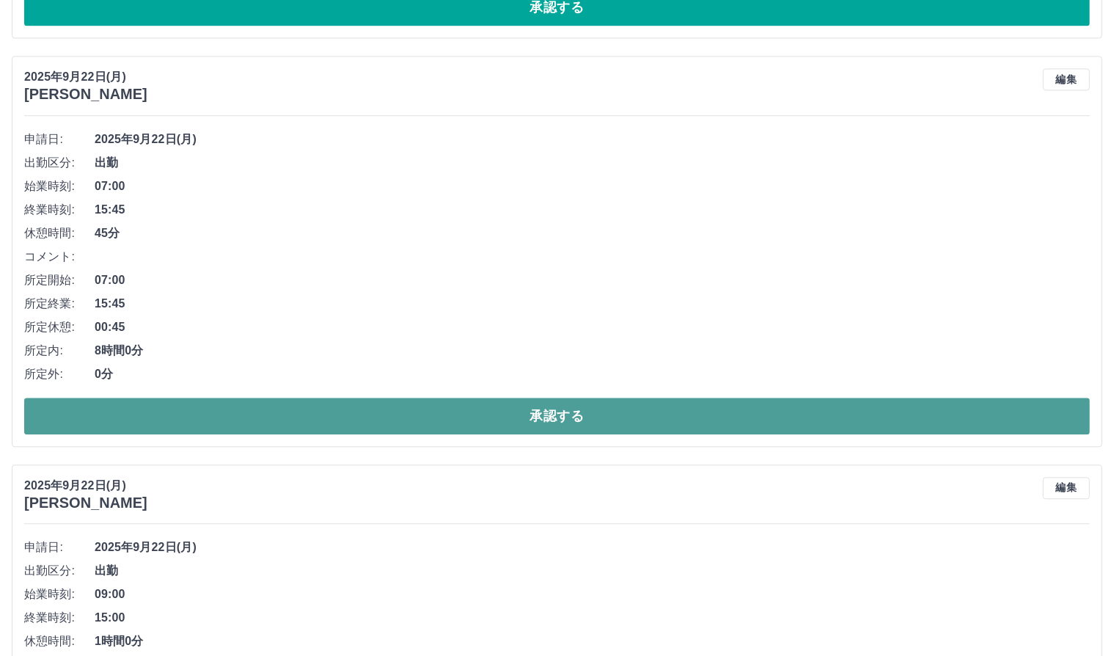
click at [550, 415] on button "承認する" at bounding box center [557, 416] width 1066 height 37
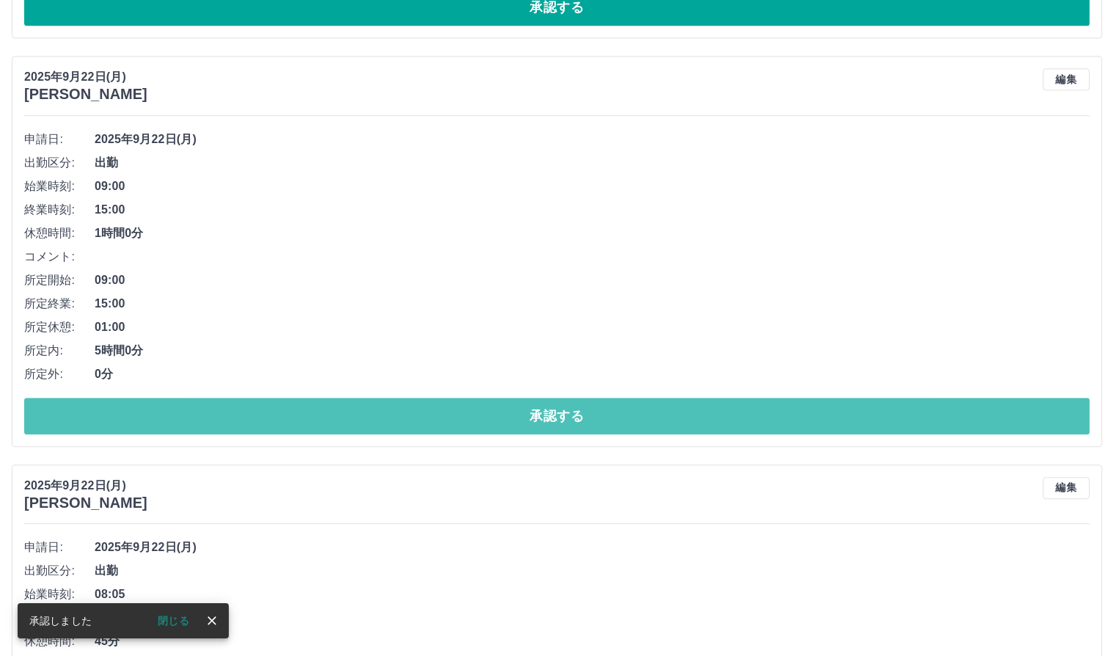
click at [547, 420] on button "承認する" at bounding box center [557, 416] width 1066 height 37
click at [548, 420] on button "承認する" at bounding box center [557, 416] width 1066 height 37
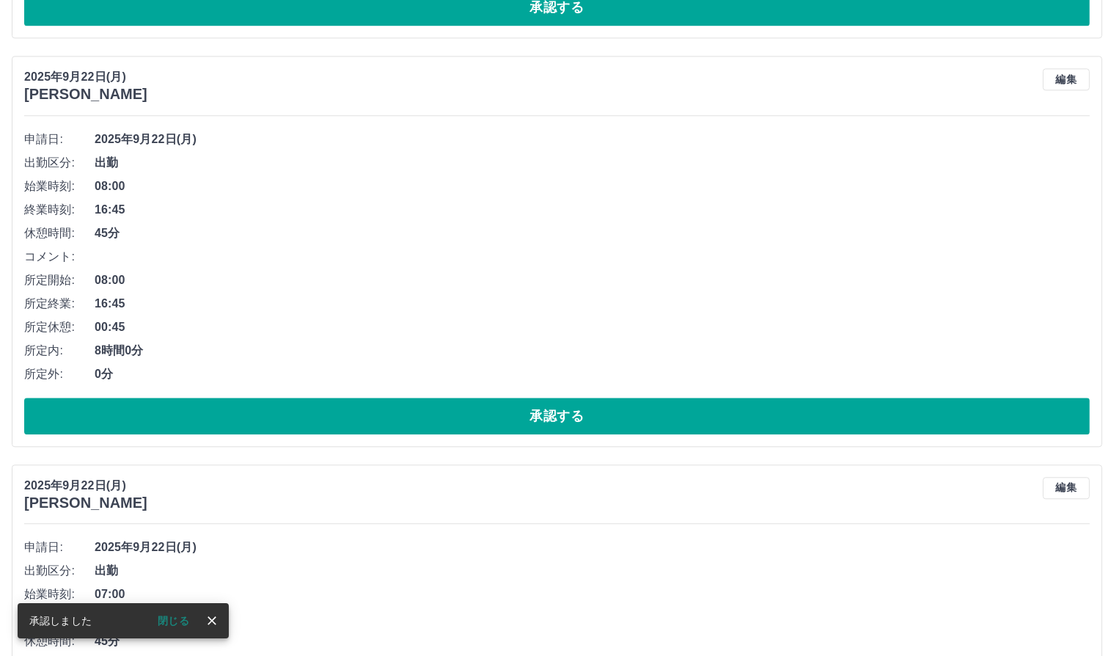
click at [548, 420] on button "承認する" at bounding box center [557, 416] width 1066 height 37
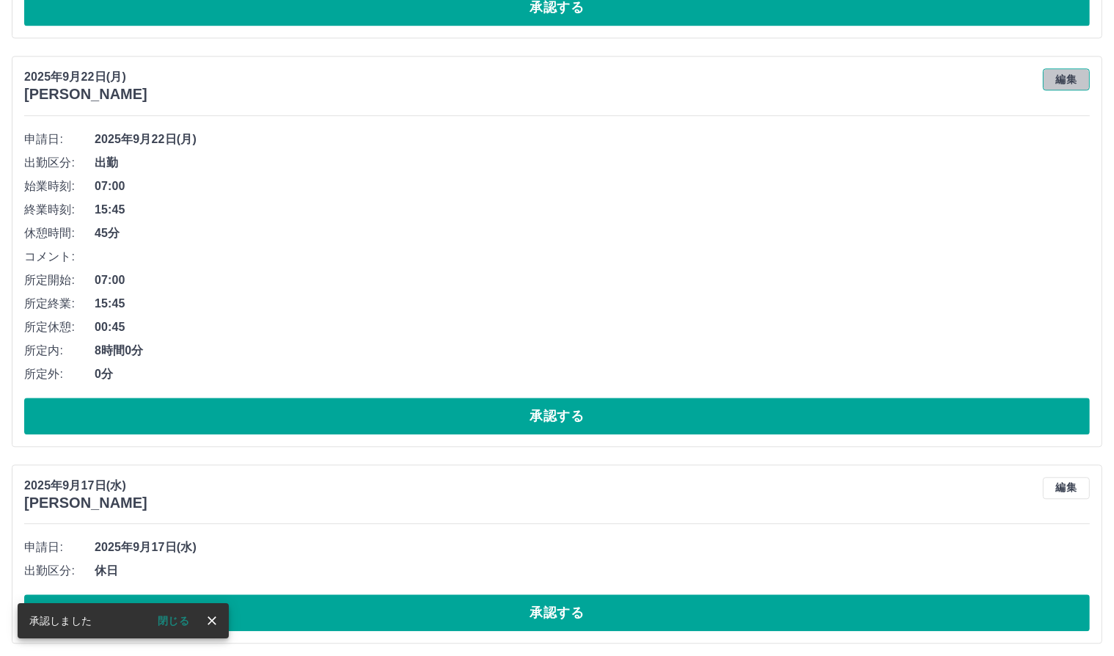
click at [1065, 81] on button "編集" at bounding box center [1066, 79] width 47 height 22
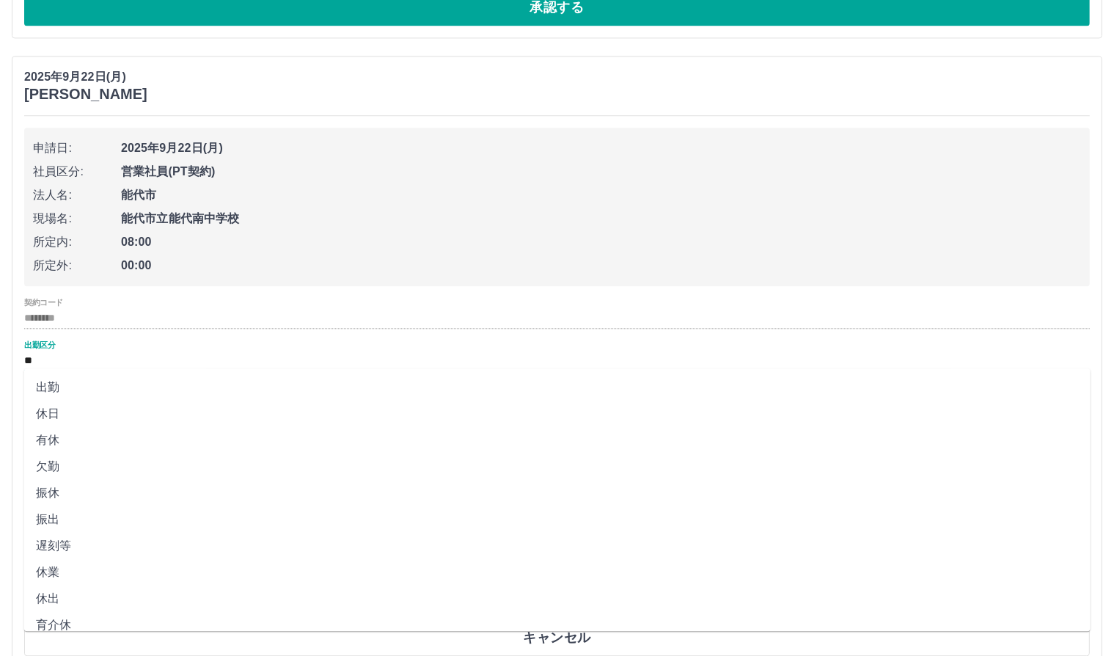
click at [69, 356] on input "**" at bounding box center [557, 361] width 1066 height 18
click at [70, 495] on li "振休" at bounding box center [557, 493] width 1066 height 26
type input "**"
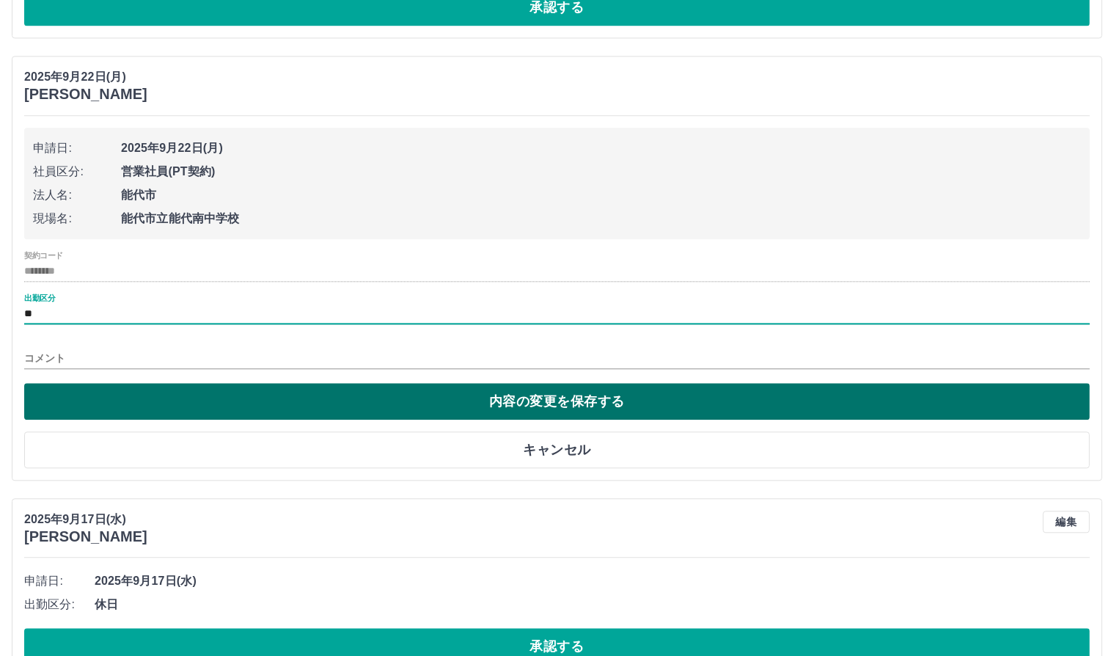
click at [525, 391] on button "内容の変更を保存する" at bounding box center [557, 401] width 1066 height 37
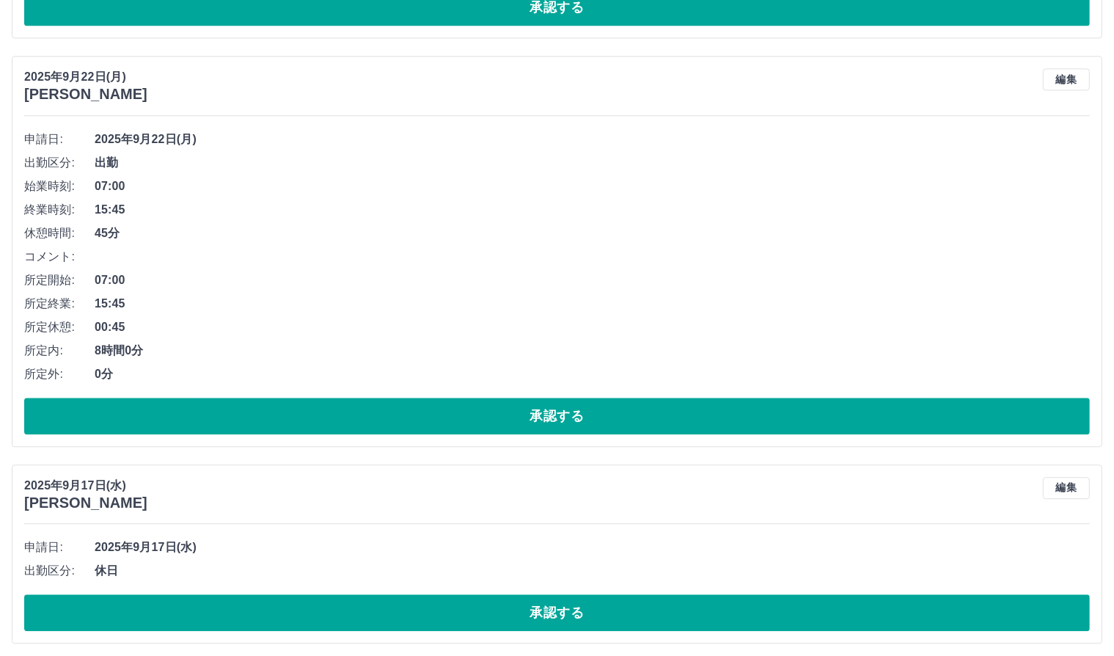
click at [732, 327] on span "00:45" at bounding box center [592, 327] width 995 height 18
click at [1066, 84] on button "編集" at bounding box center [1066, 79] width 47 height 22
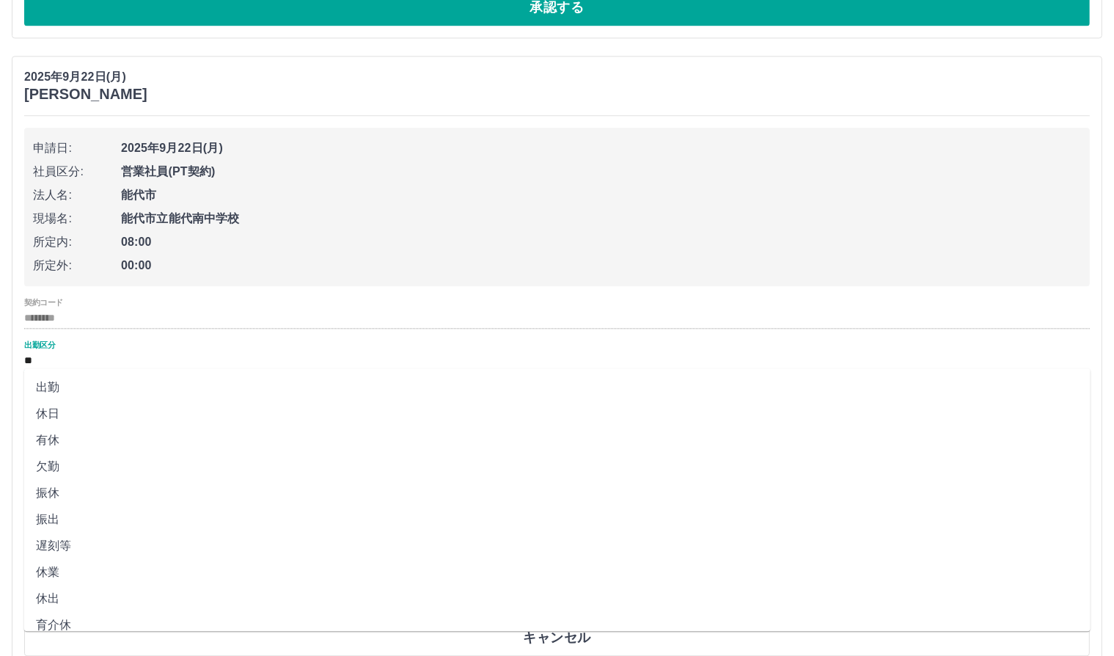
click at [55, 356] on input "**" at bounding box center [557, 361] width 1066 height 18
click at [173, 494] on li "振休" at bounding box center [557, 493] width 1066 height 26
type input "**"
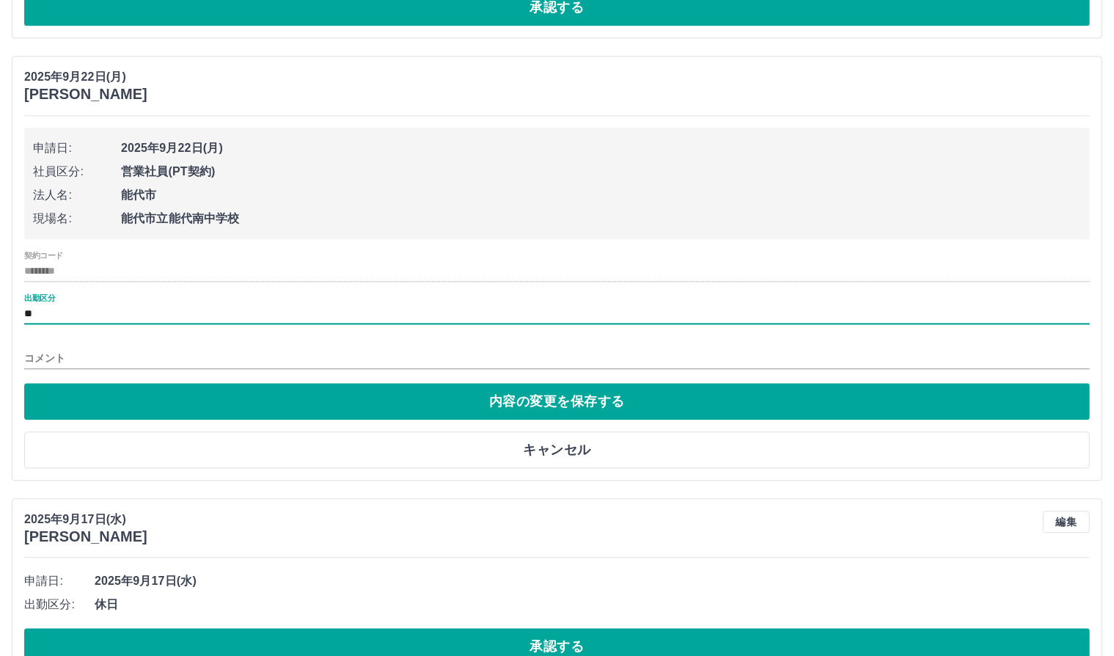
click at [229, 487] on div "[DATE] [PERSON_NAME] 編集 申請日: [DATE] 出勤区分: 出勤 始業時刻: 07:00 終業時刻: 15:45 休憩時間: 45分 …" at bounding box center [557, 533] width 1091 height 7483
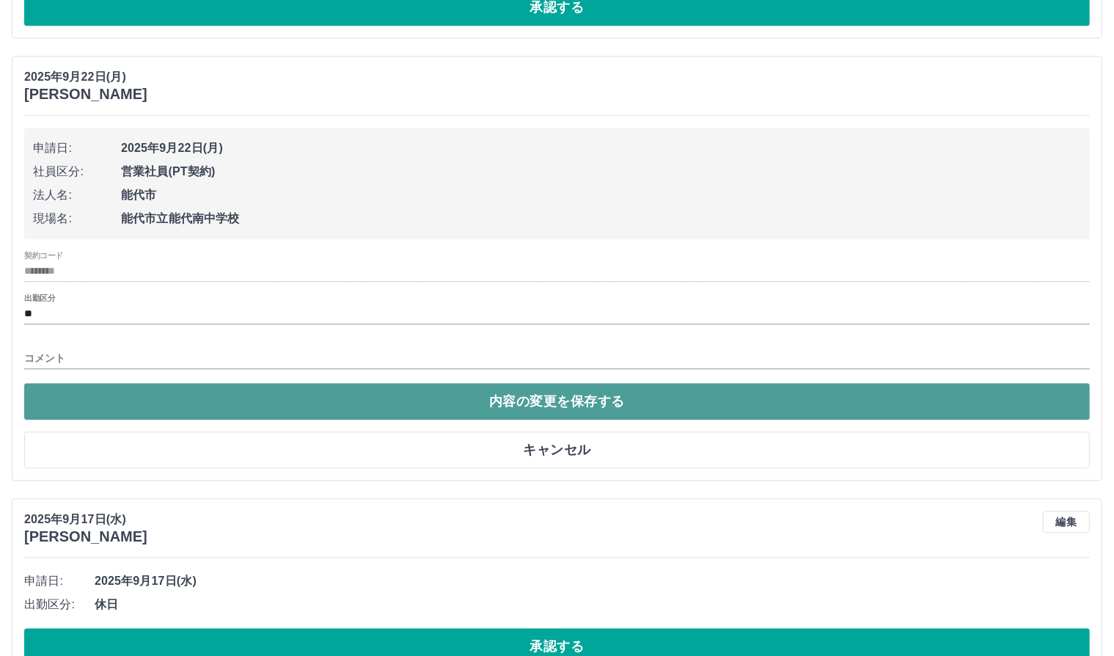
click at [548, 392] on button "内容の変更を保存する" at bounding box center [557, 401] width 1066 height 37
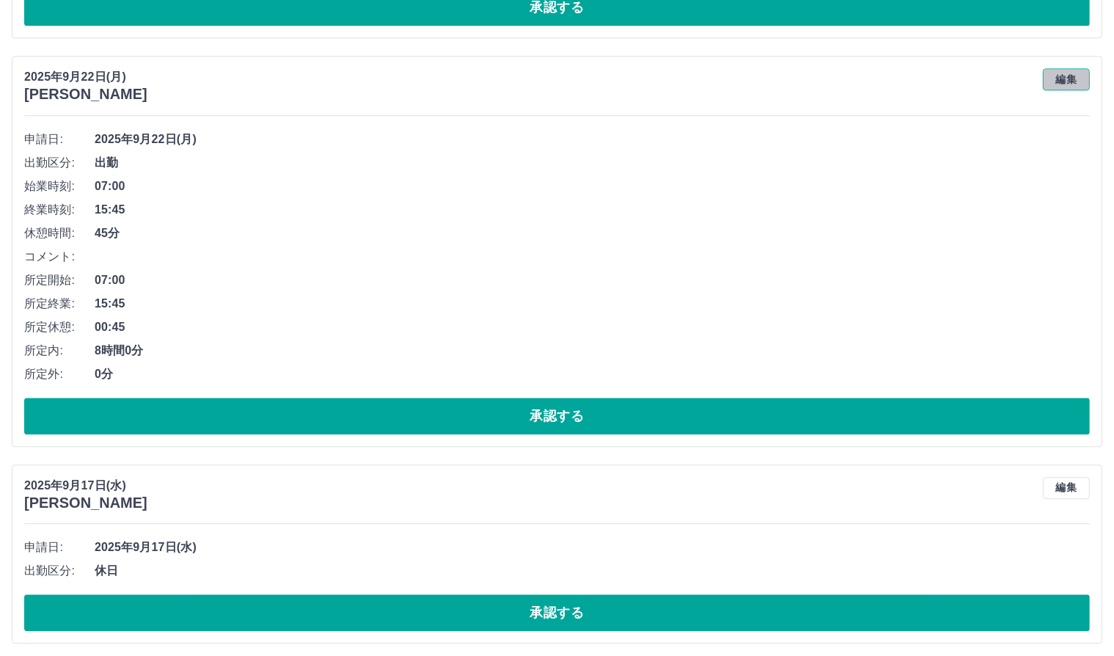
click at [1061, 74] on button "編集" at bounding box center [1066, 79] width 47 height 22
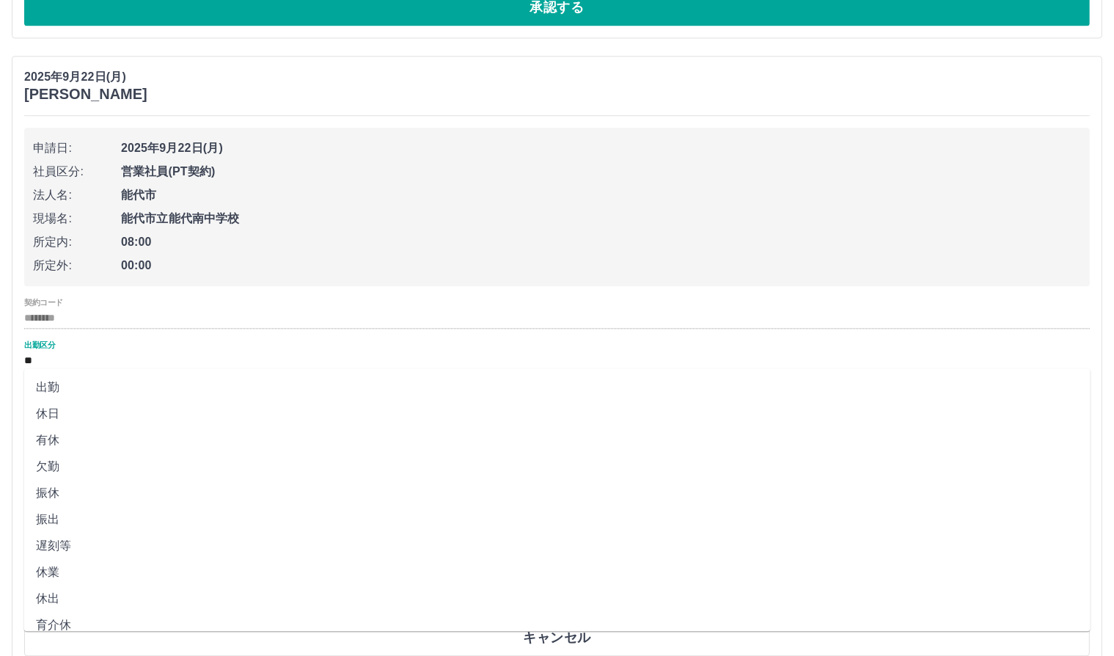
click at [107, 354] on input "**" at bounding box center [557, 361] width 1066 height 18
click at [265, 486] on li "振休" at bounding box center [557, 493] width 1066 height 26
type input "**"
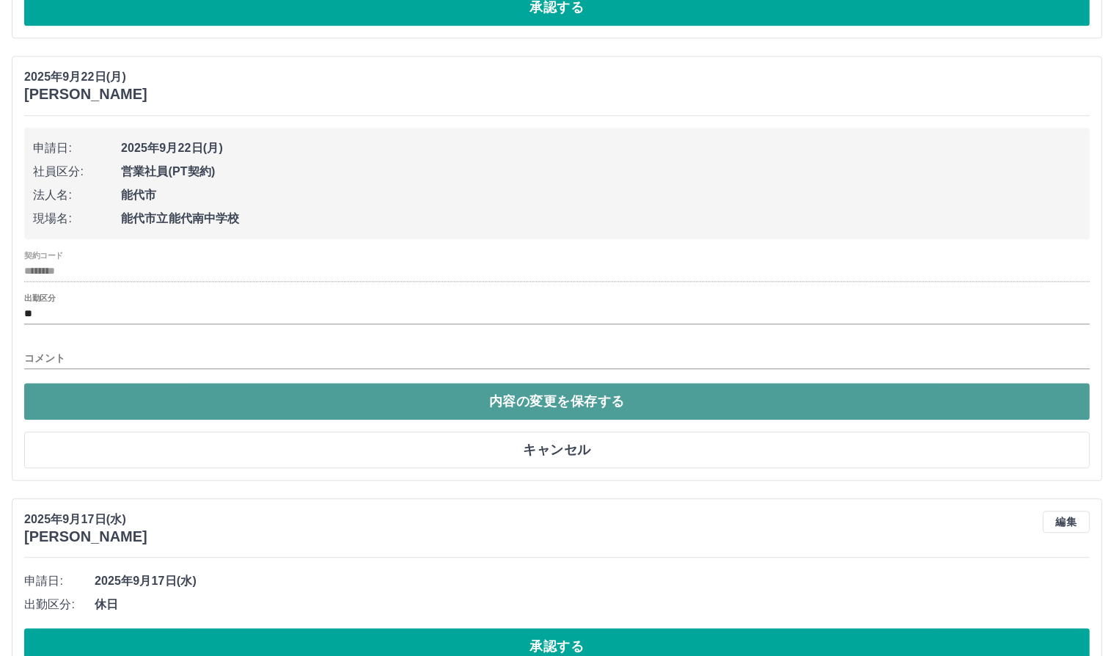
click at [520, 409] on button "内容の変更を保存する" at bounding box center [557, 401] width 1066 height 37
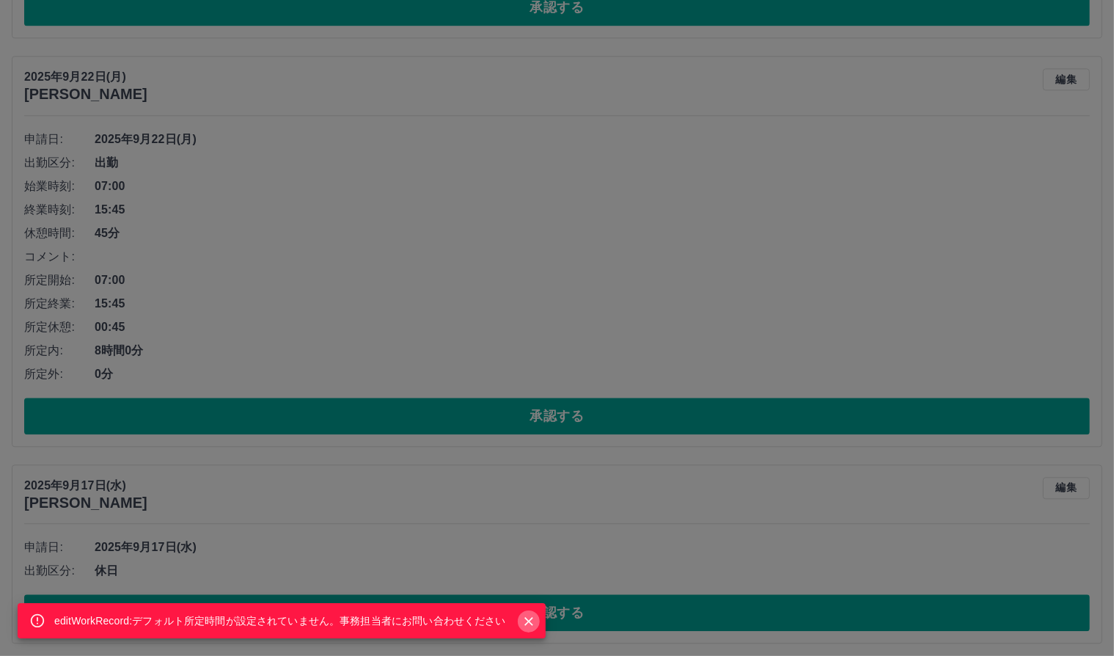
click at [534, 625] on icon "Close" at bounding box center [528, 621] width 15 height 15
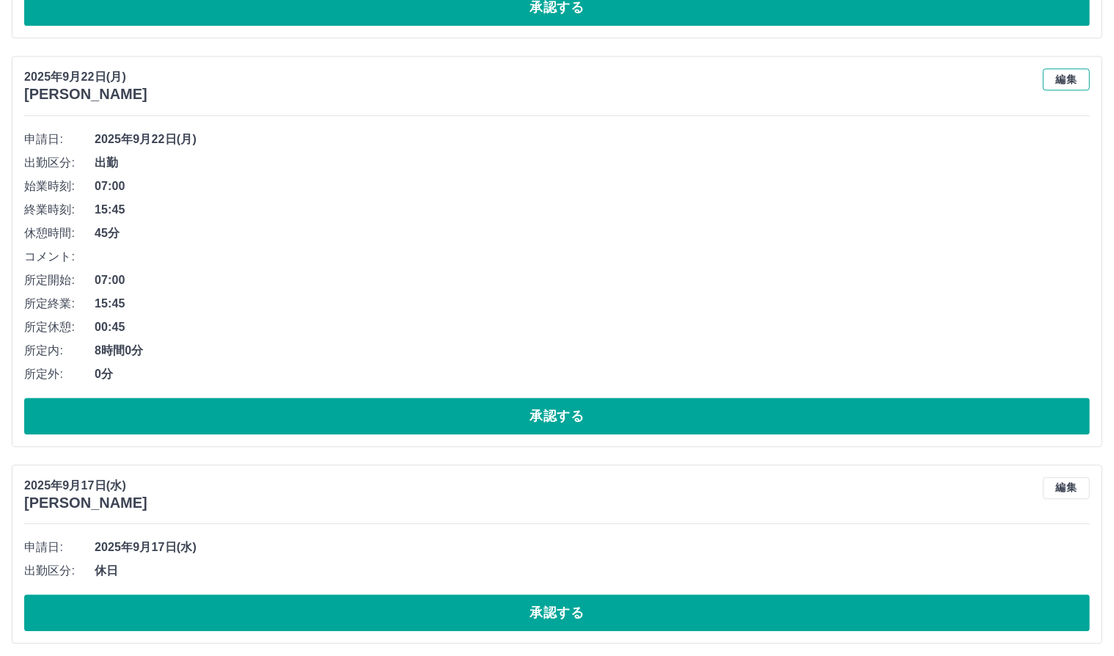
click at [1070, 81] on button "編集" at bounding box center [1066, 79] width 47 height 22
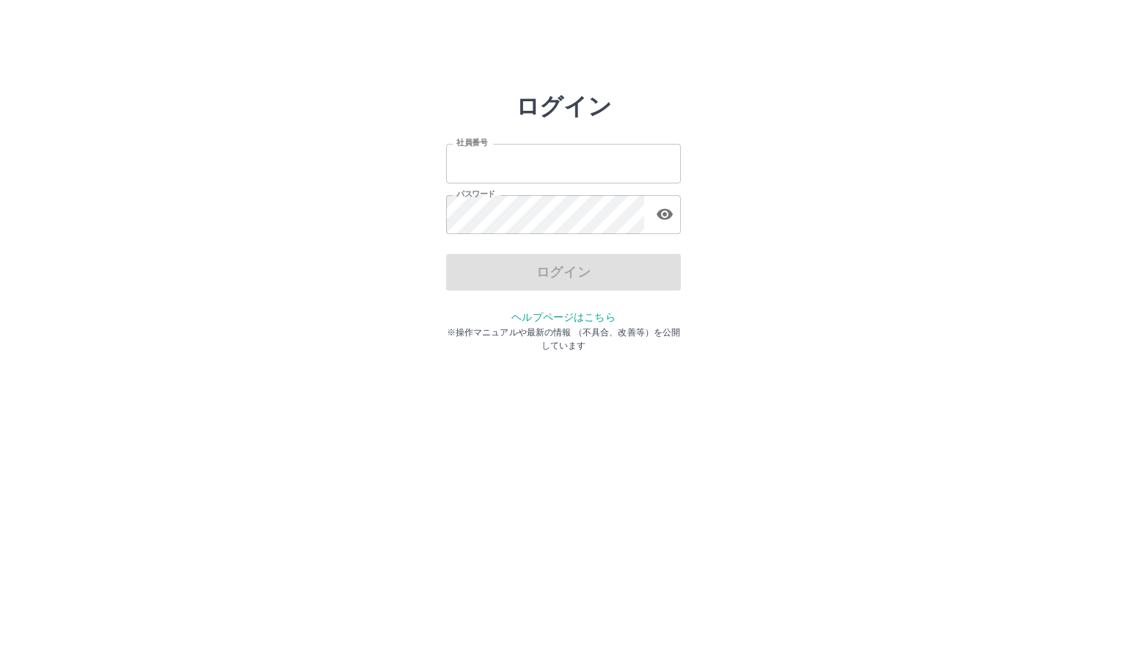
type input "*******"
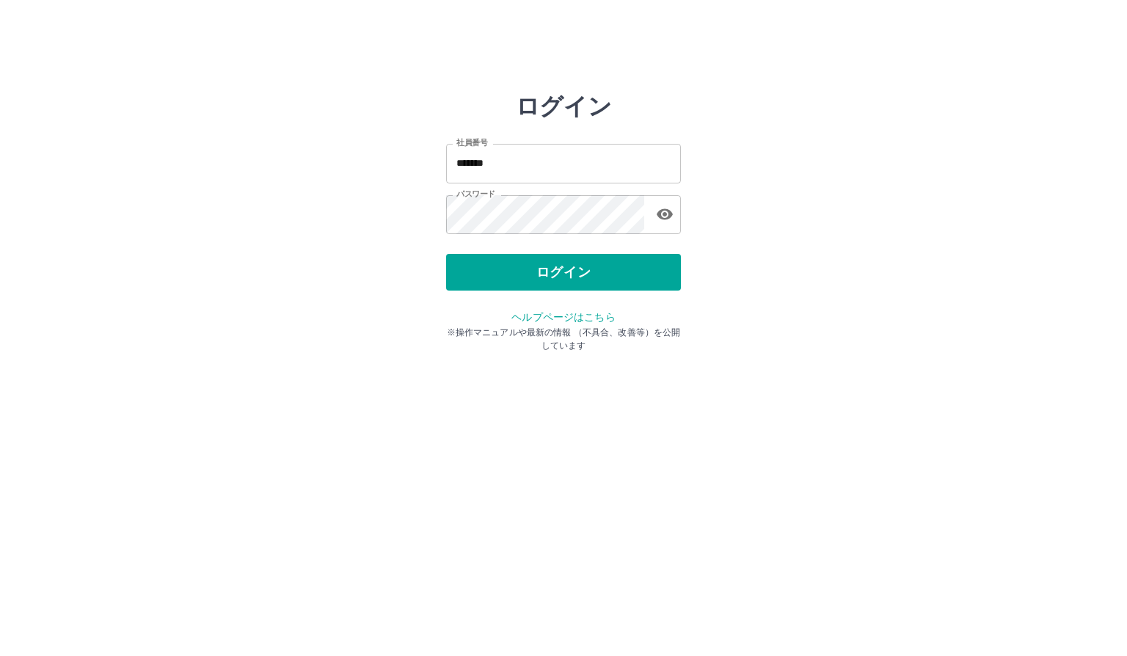
click at [789, 170] on div "ログイン 社員番号 ******* 社員番号 パスワード パスワード ログイン ヘルプページはこちら ※操作マニュアルや最新の情報 （不具合、改善等）を公開し…" at bounding box center [563, 209] width 880 height 235
click at [653, 282] on button "ログイン" at bounding box center [563, 272] width 235 height 37
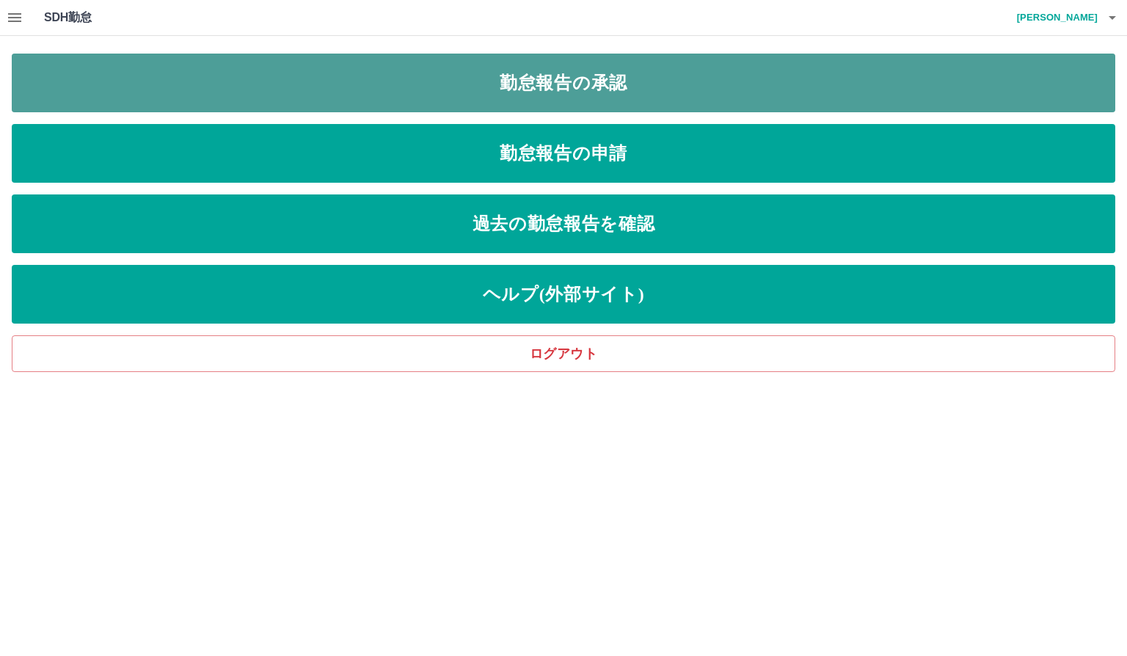
click at [586, 73] on link "勤怠報告の承認" at bounding box center [563, 83] width 1103 height 59
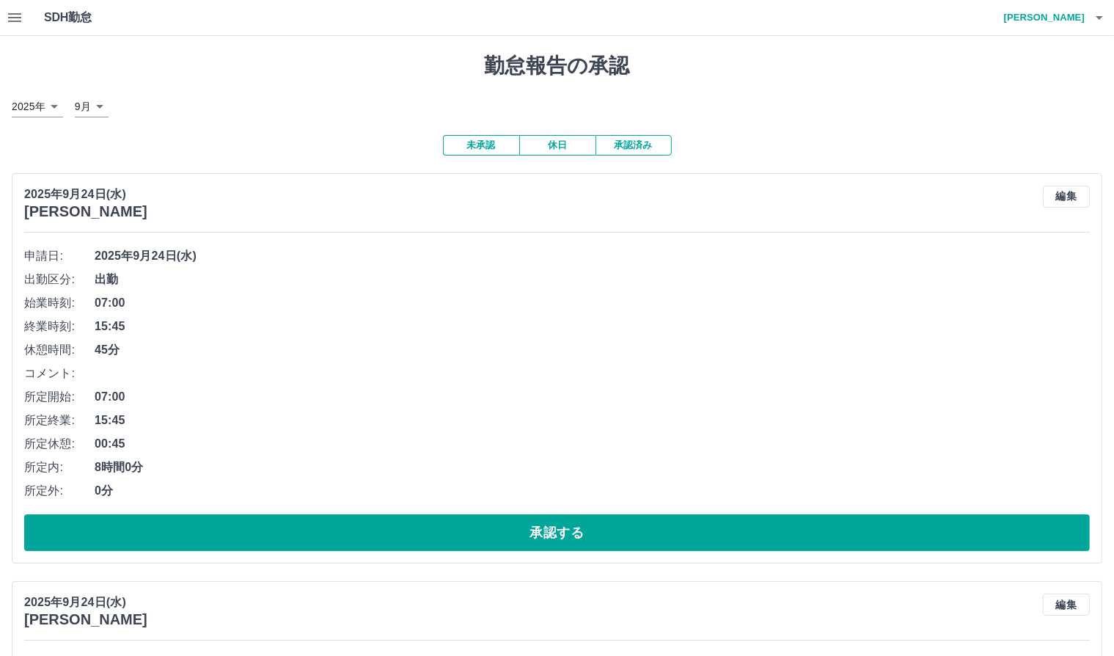
click at [651, 142] on button "承認済み" at bounding box center [634, 145] width 76 height 21
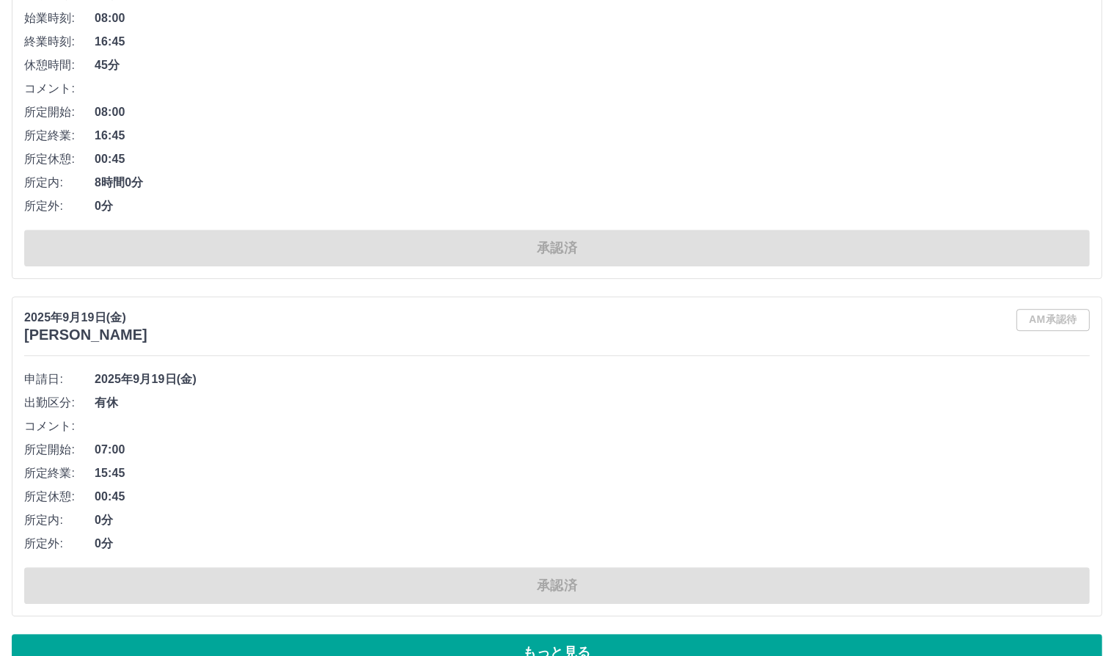
scroll to position [9692, 0]
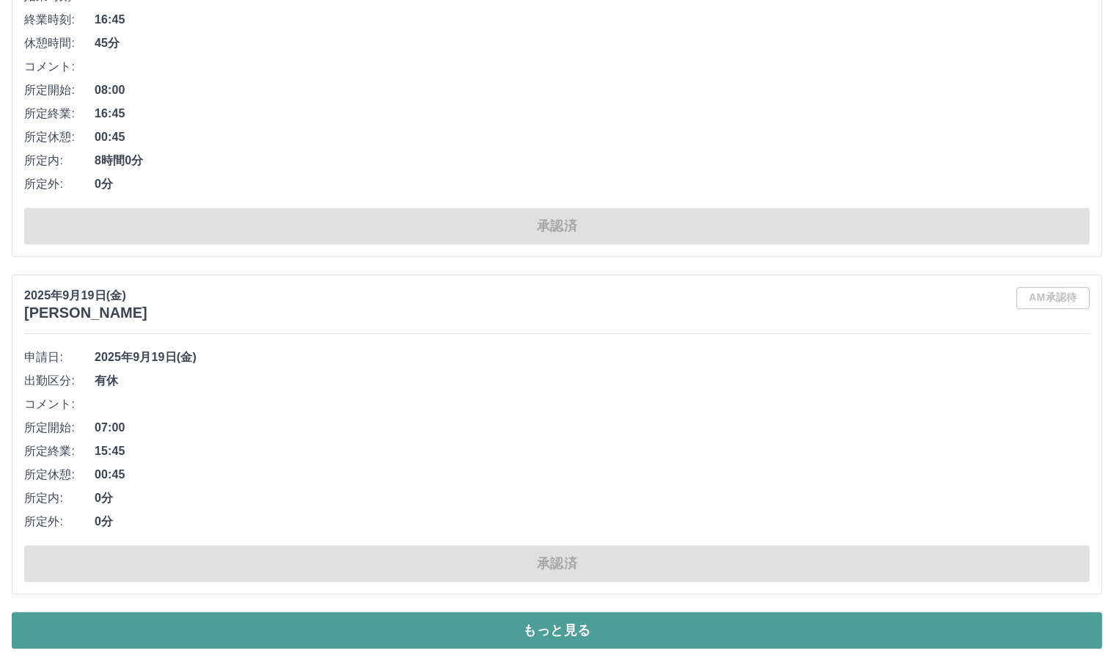
click at [505, 618] on button "もっと見る" at bounding box center [557, 630] width 1091 height 37
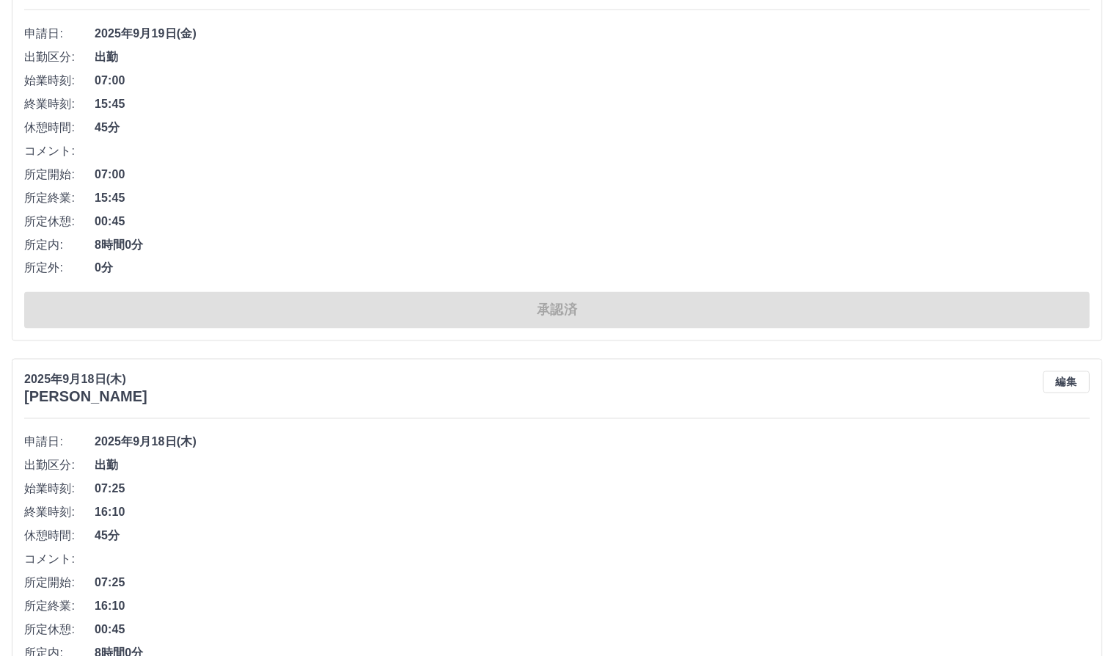
scroll to position [18932, 0]
